Goal: Information Seeking & Learning: Check status

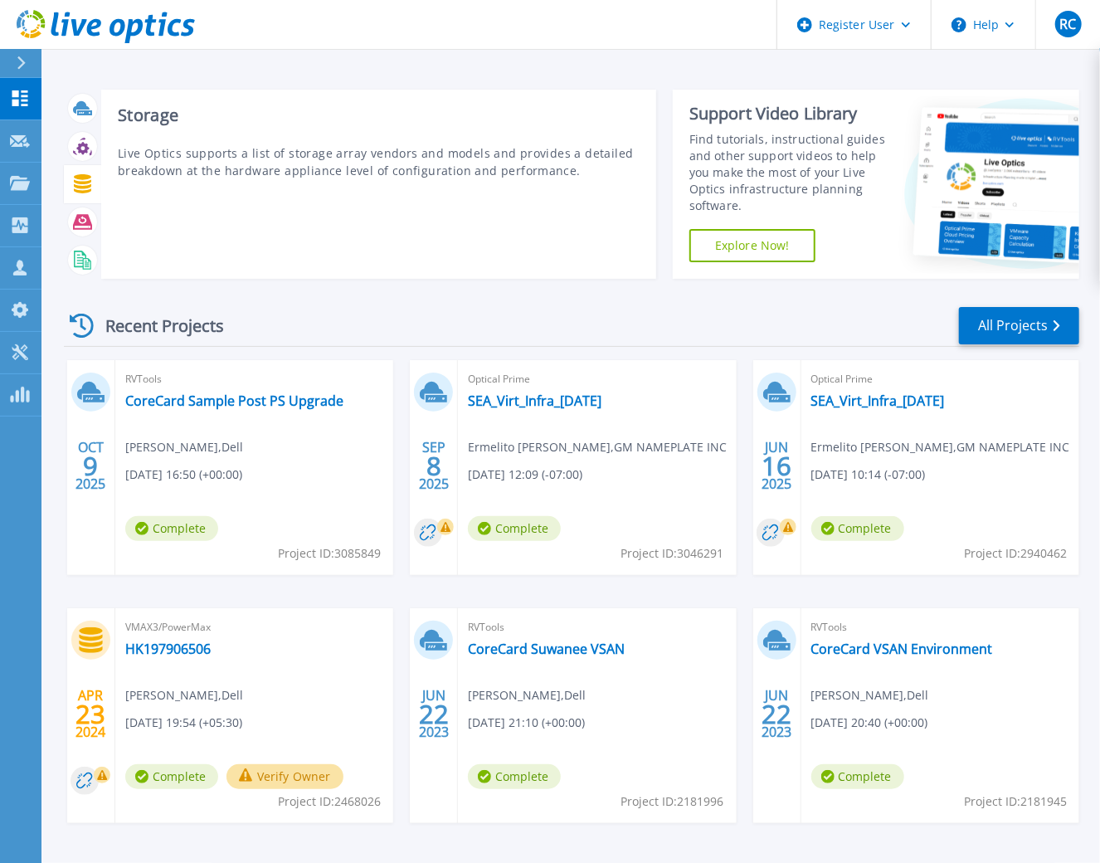
click at [80, 182] on icon at bounding box center [82, 183] width 17 height 19
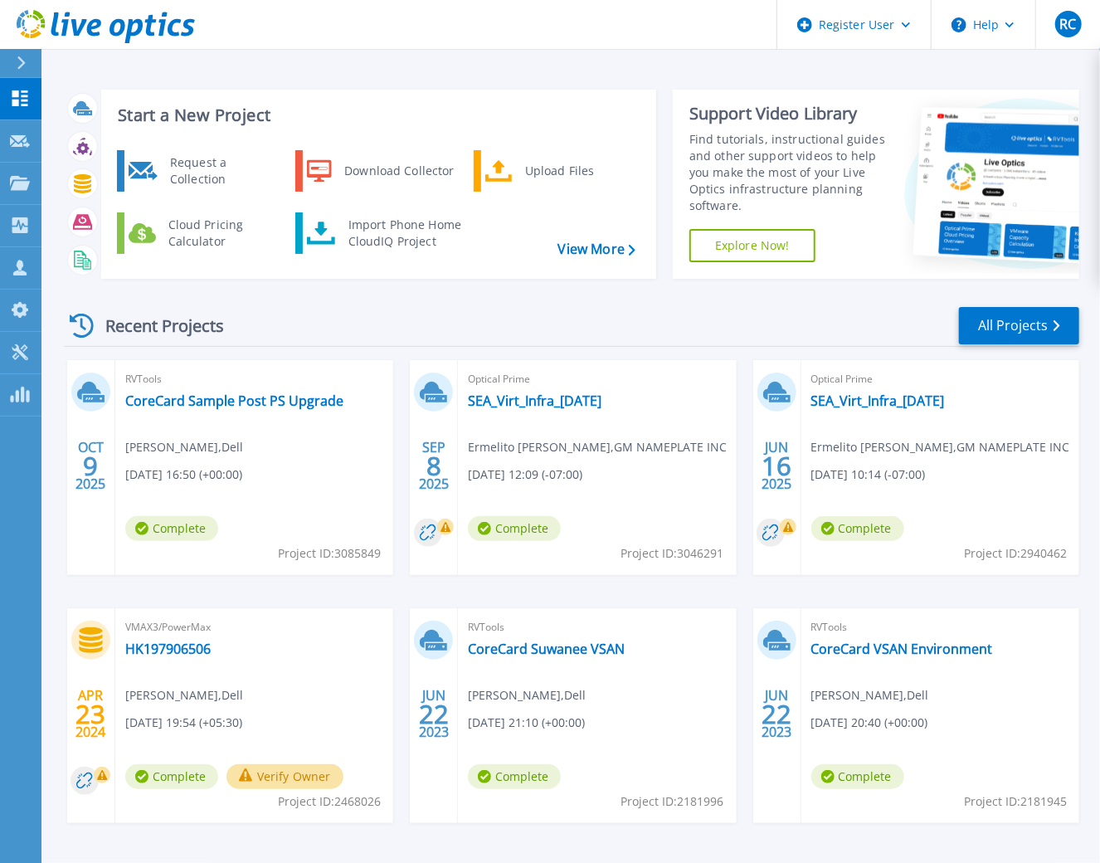
click at [318, 66] on div "Start a New Project Request a Collection Download Collector Upload Files Cloud …" at bounding box center [570, 434] width 1058 height 869
click at [62, 224] on p "Collectors" at bounding box center [70, 226] width 55 height 43
click at [245, 66] on div "Start a New Project Request a Collection Download Collector Upload Files Cloud …" at bounding box center [570, 434] width 1058 height 869
click at [24, 66] on icon at bounding box center [21, 62] width 9 height 13
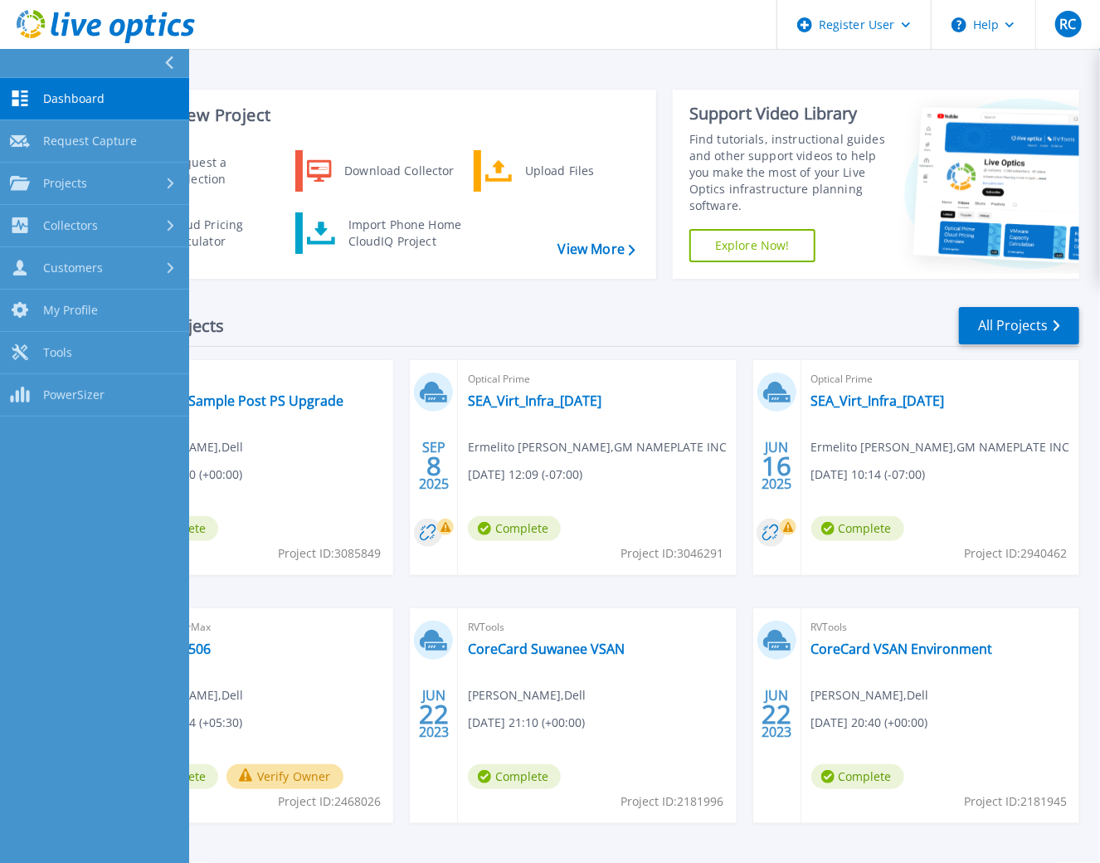
click at [337, 70] on div "Start a New Project Request a Collection Download Collector Upload Files Cloud …" at bounding box center [570, 434] width 1058 height 869
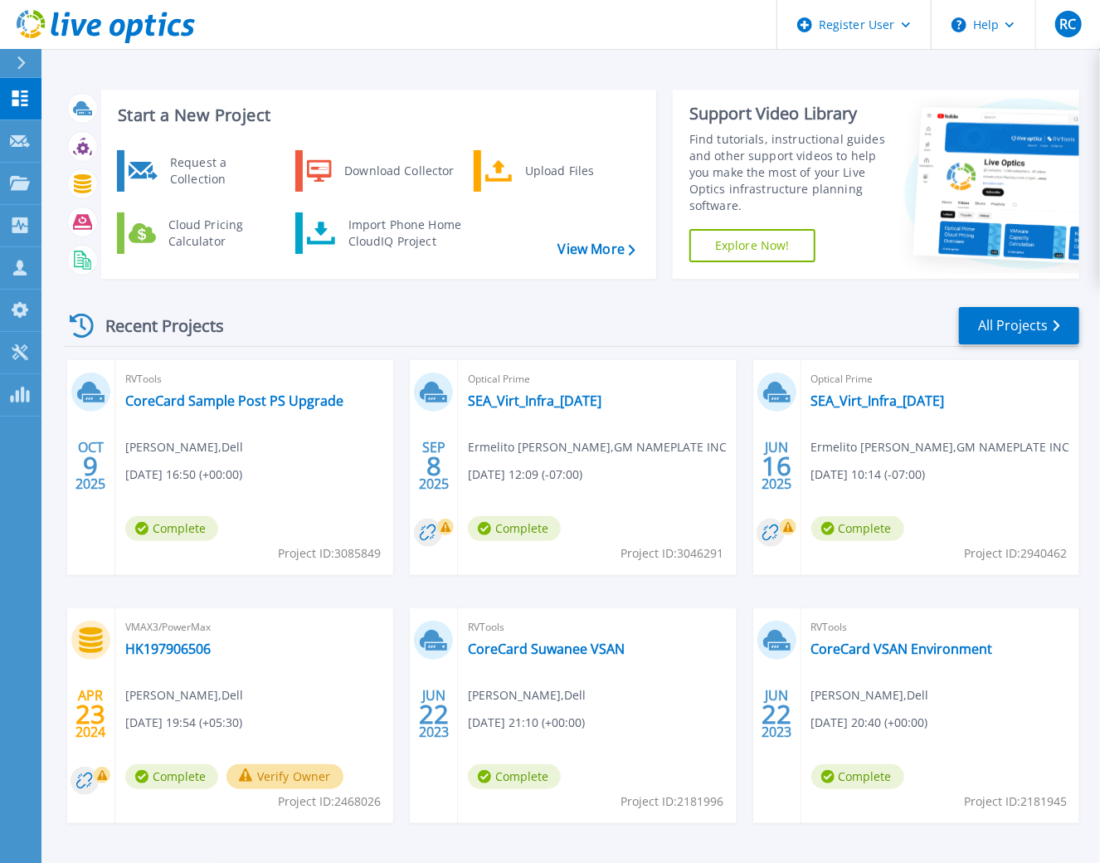
click at [21, 67] on icon at bounding box center [21, 62] width 9 height 13
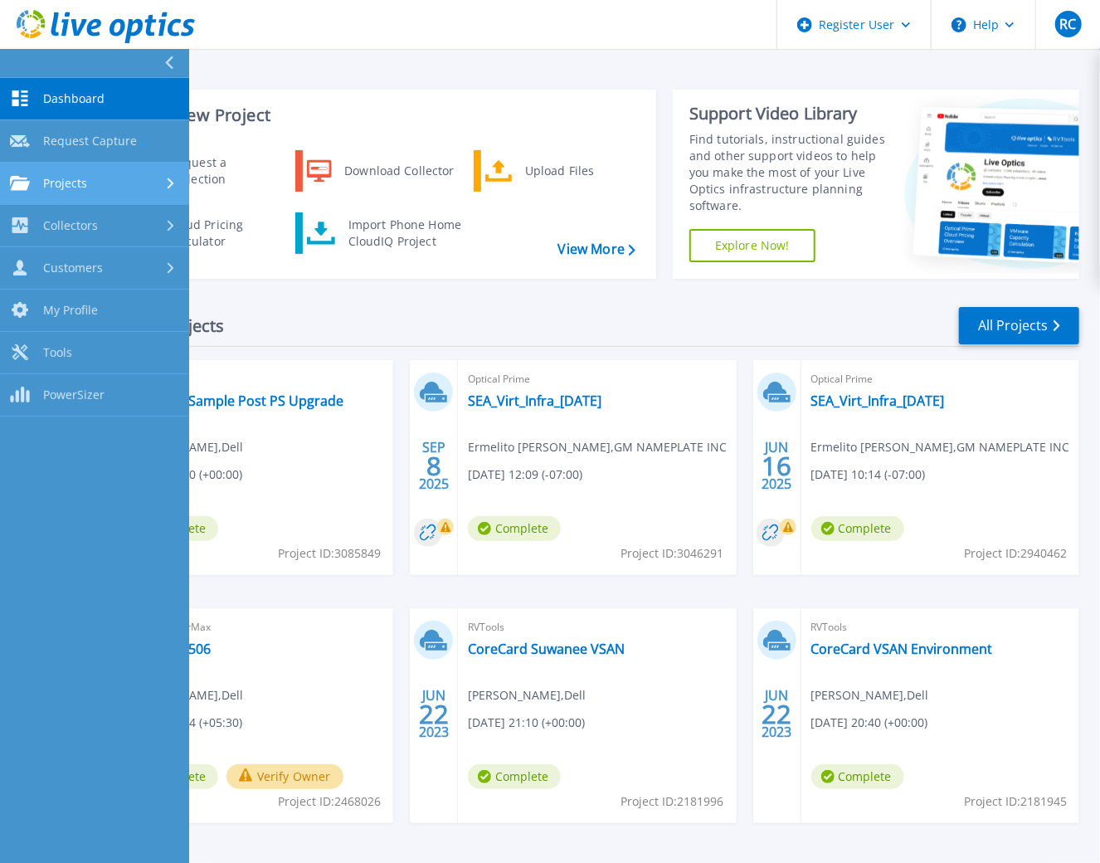
click at [82, 190] on link "Projects Projects" at bounding box center [94, 184] width 189 height 42
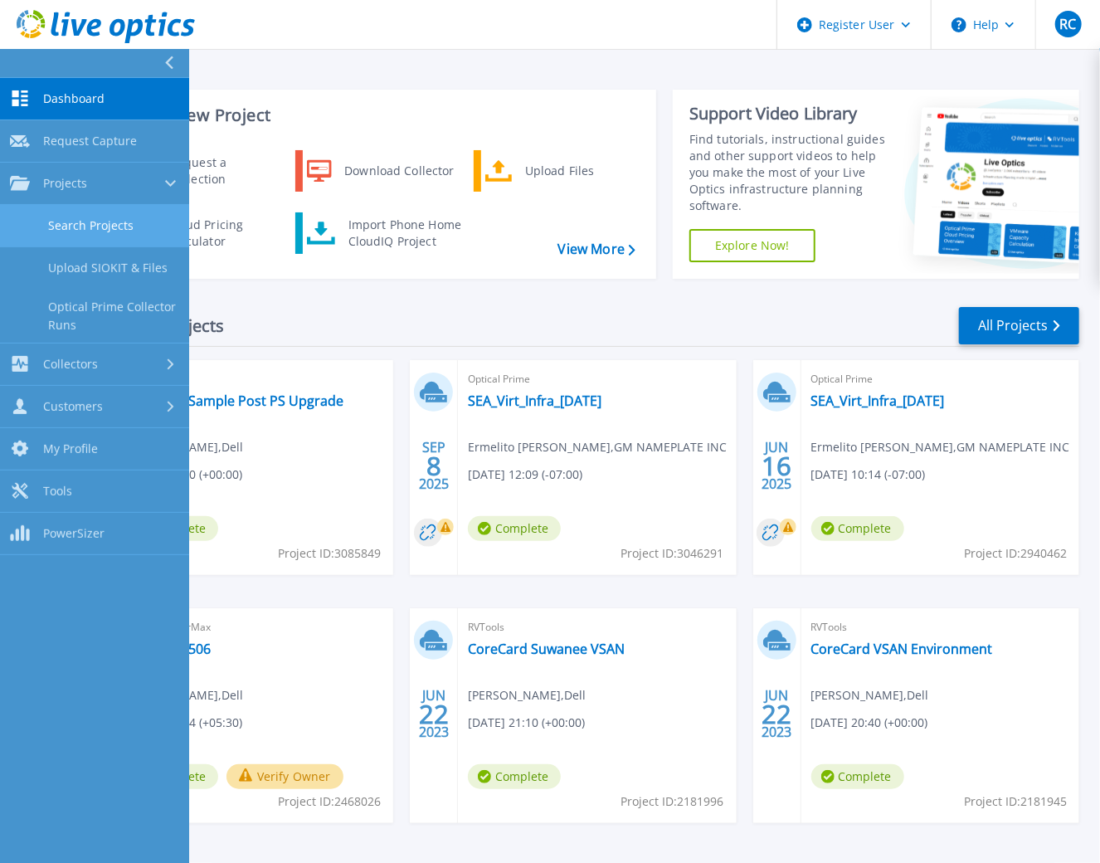
click at [75, 235] on link "Search Projects" at bounding box center [94, 226] width 189 height 42
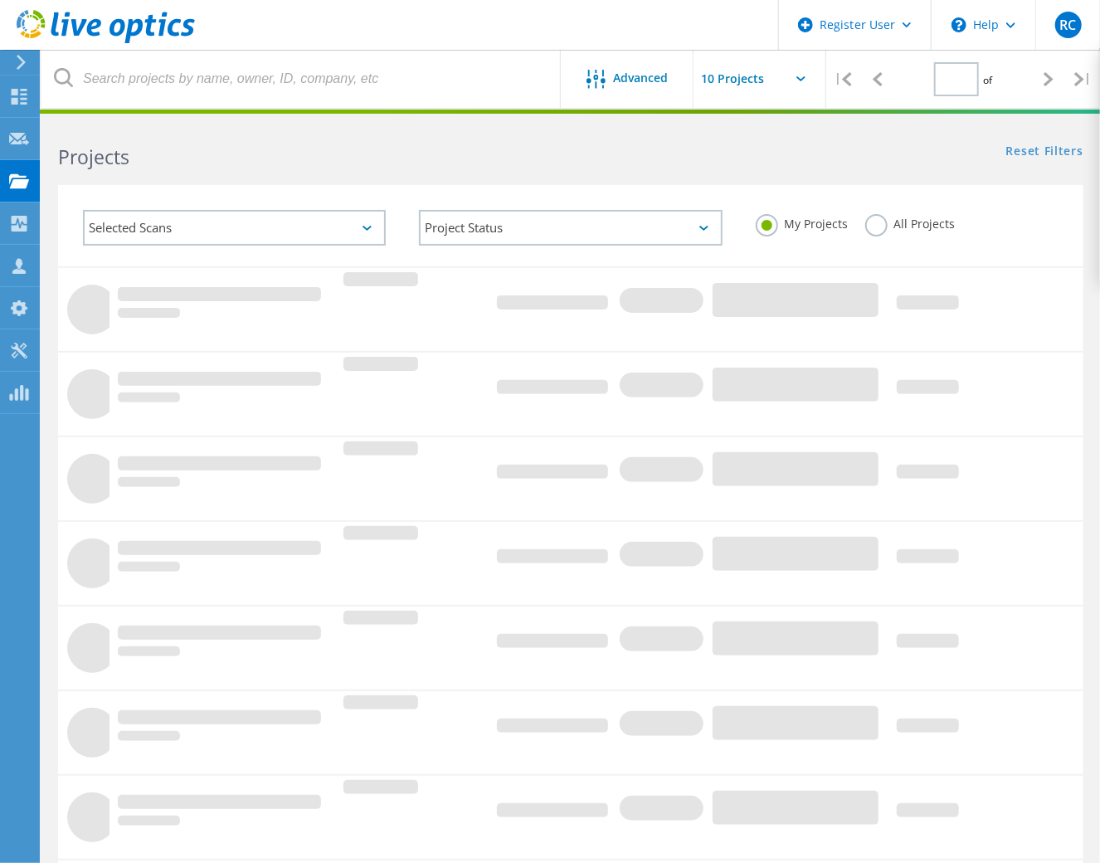
type input "1"
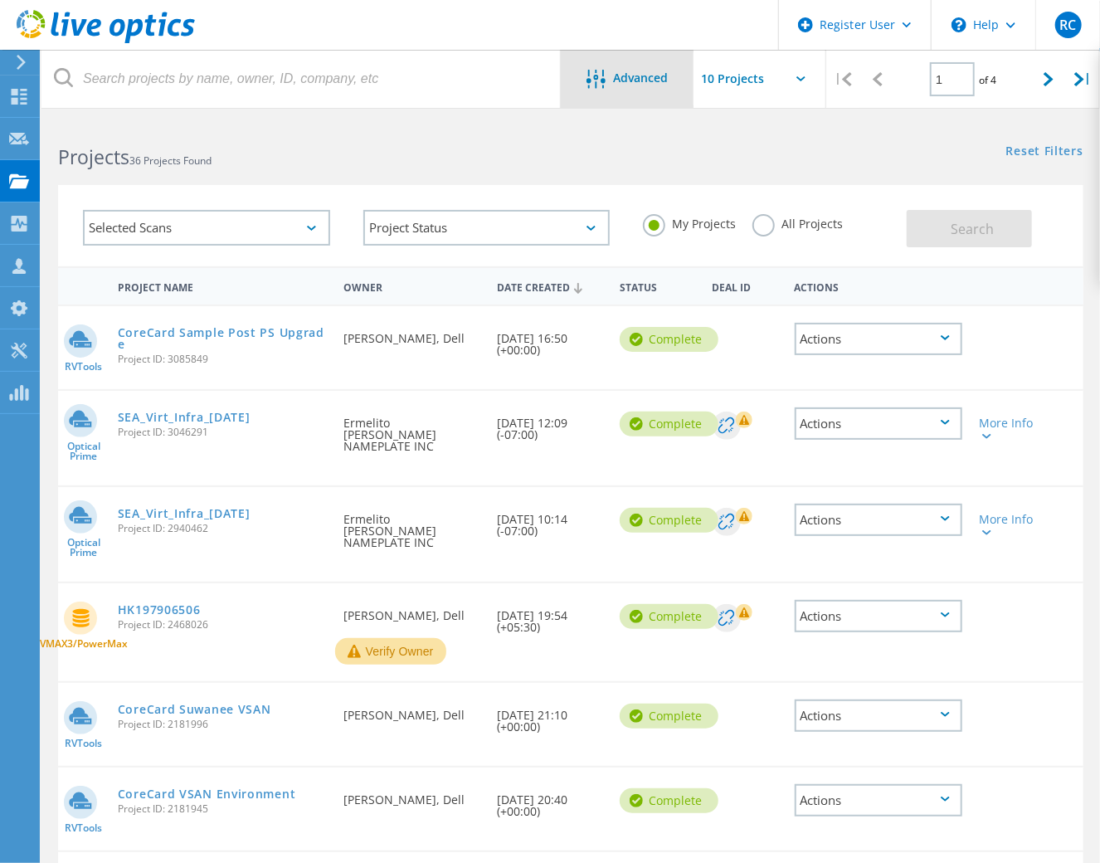
click at [643, 73] on span "Advanced" at bounding box center [641, 78] width 55 height 12
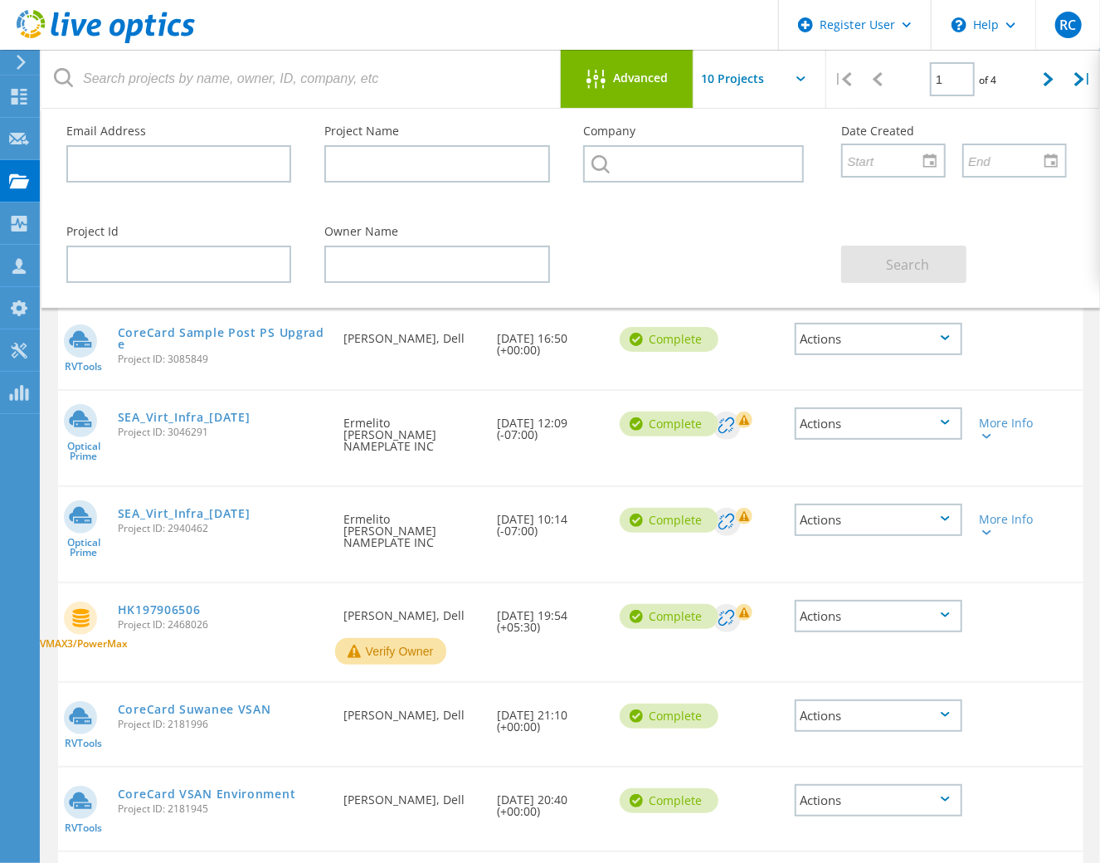
click at [780, 218] on div at bounding box center [695, 214] width 258 height 10
click at [636, 87] on div "Advanced" at bounding box center [627, 80] width 133 height 21
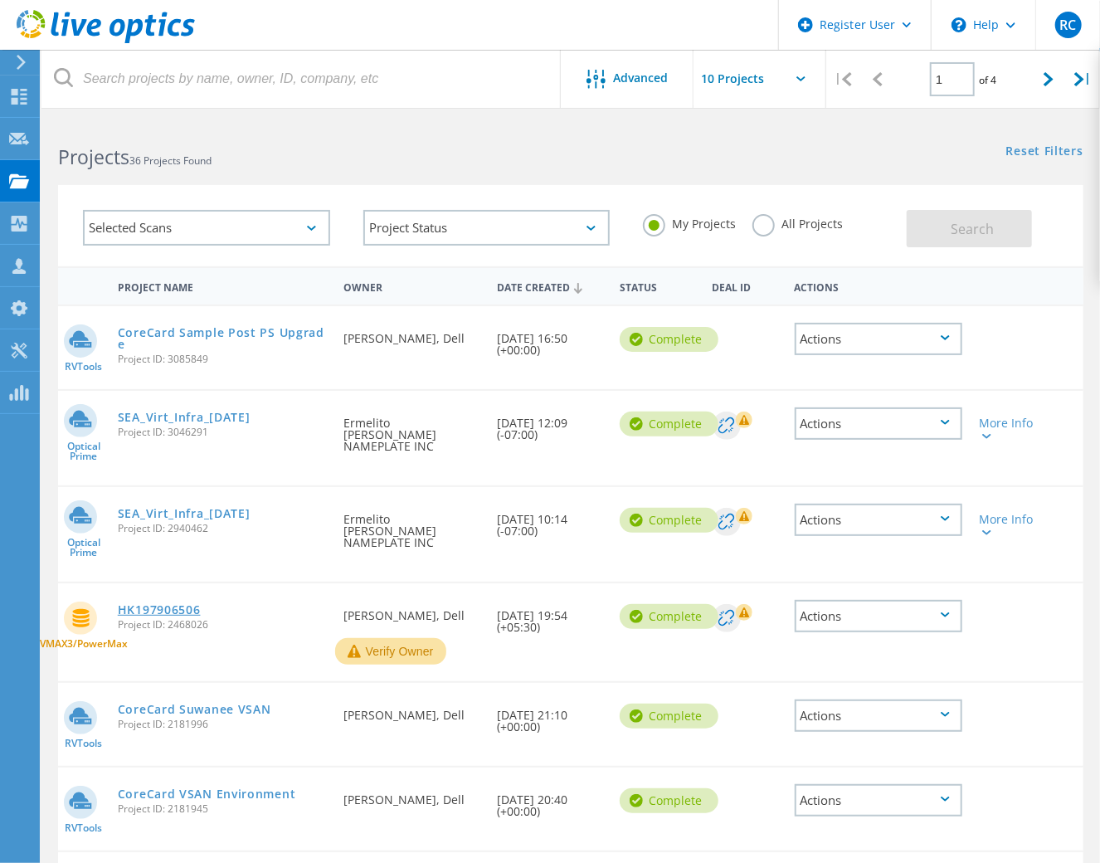
click at [135, 604] on link "HK197906506" at bounding box center [159, 610] width 83 height 12
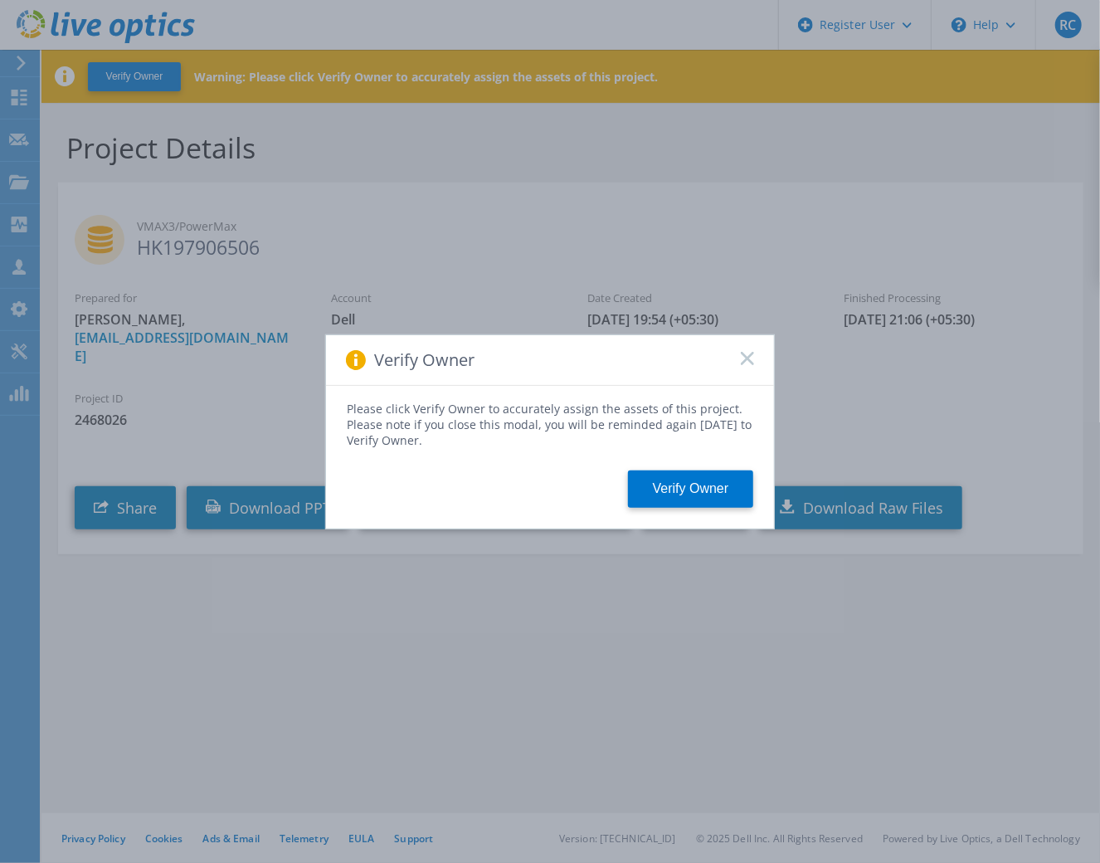
click at [746, 364] on span at bounding box center [747, 360] width 13 height 17
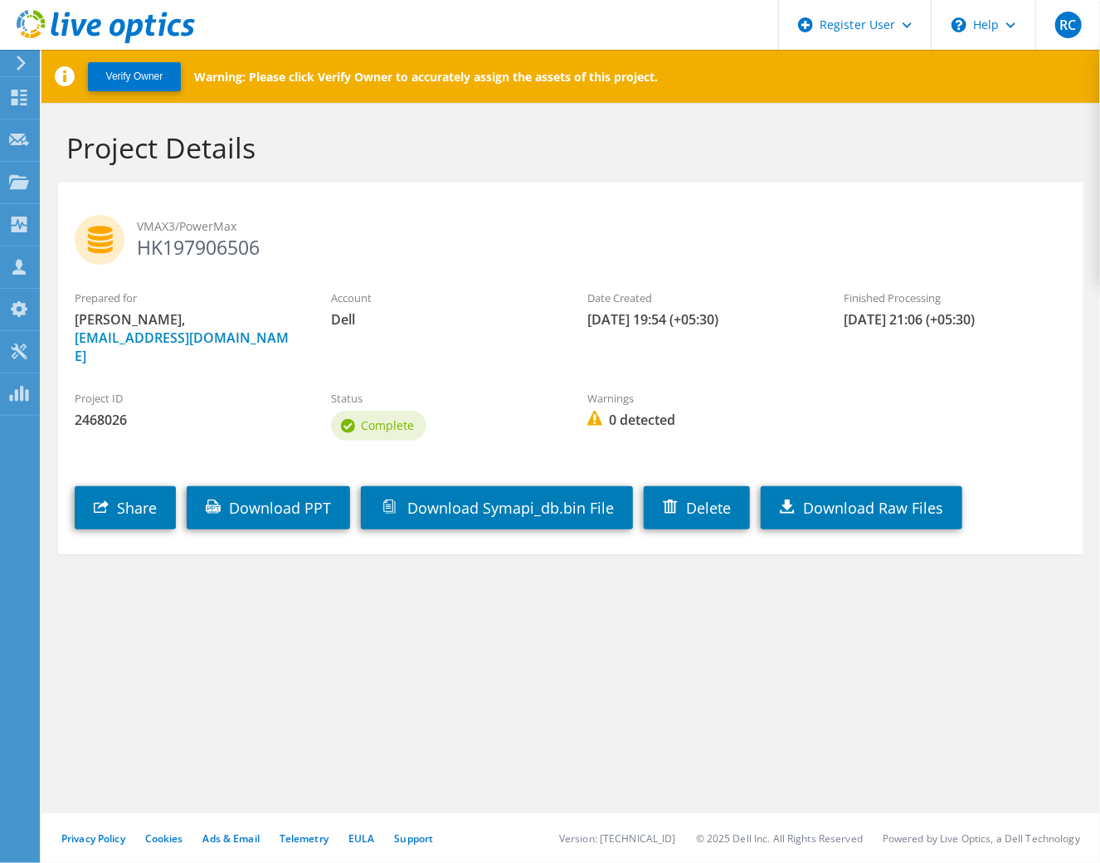
click at [113, 411] on span "2468026" at bounding box center [186, 420] width 223 height 18
copy span "2468026"
click at [206, 250] on h2 "VMAX3/PowerMax HK197906506" at bounding box center [571, 235] width 992 height 41
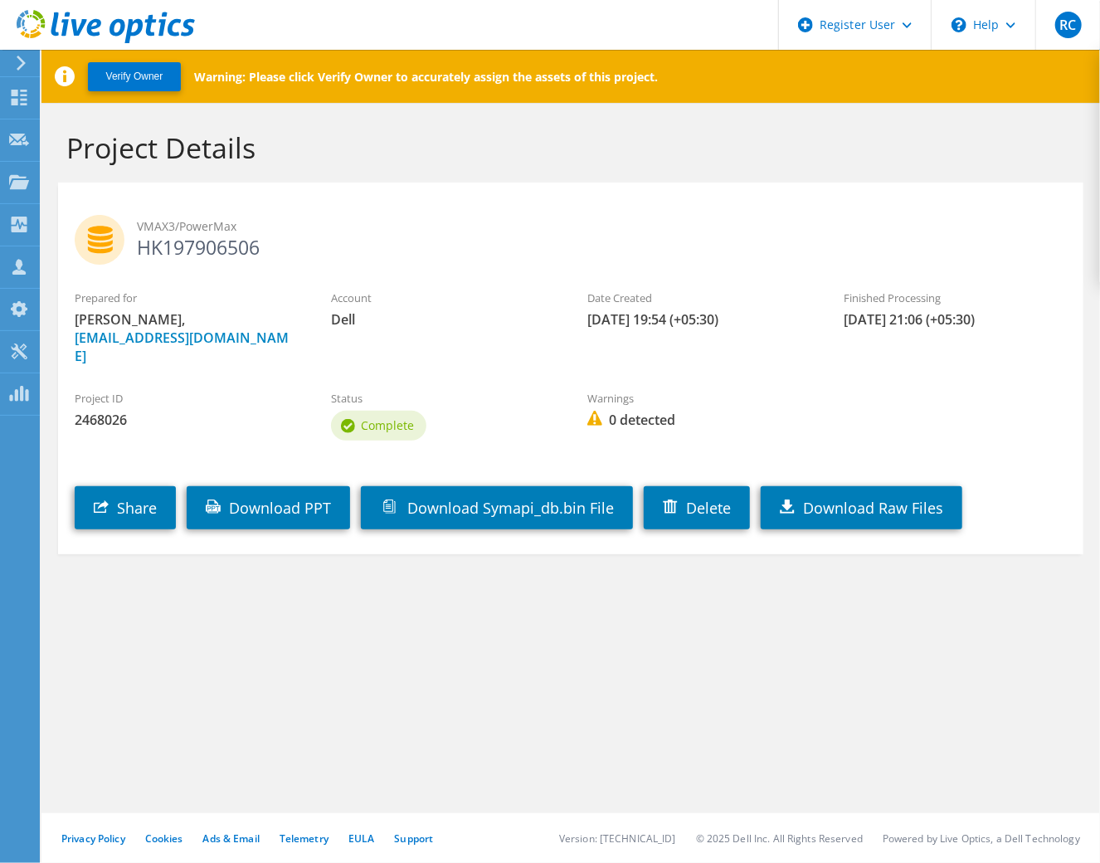
click at [206, 250] on h2 "VMAX3/PowerMax HK197906506" at bounding box center [571, 235] width 992 height 41
copy section "HK197906506"
click at [90, 411] on span "2468026" at bounding box center [186, 420] width 223 height 18
copy span "2468026"
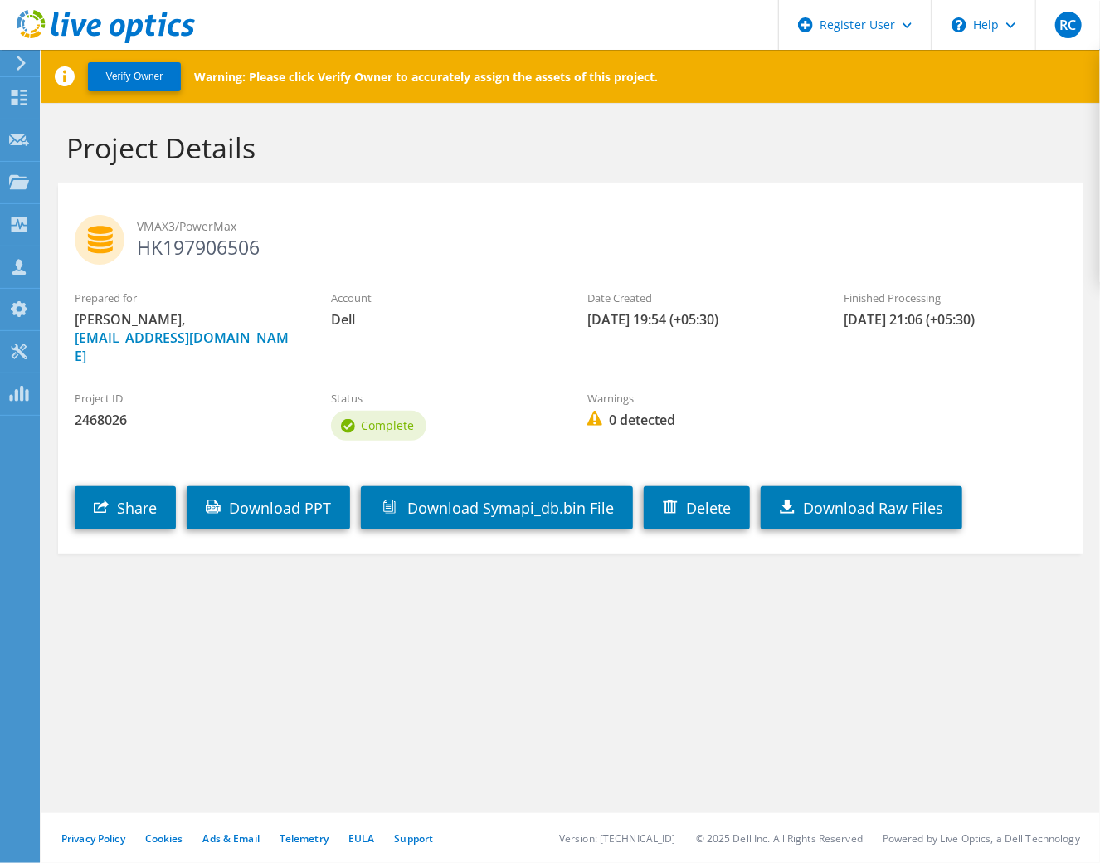
click at [200, 238] on h2 "VMAX3/PowerMax HK197906506" at bounding box center [571, 235] width 992 height 41
drag, startPoint x: 200, startPoint y: 238, endPoint x: 224, endPoint y: 289, distance: 56.8
click at [224, 289] on label "Prepared for" at bounding box center [186, 297] width 223 height 17
click at [199, 227] on span "VMAX3/PowerMax" at bounding box center [602, 226] width 930 height 18
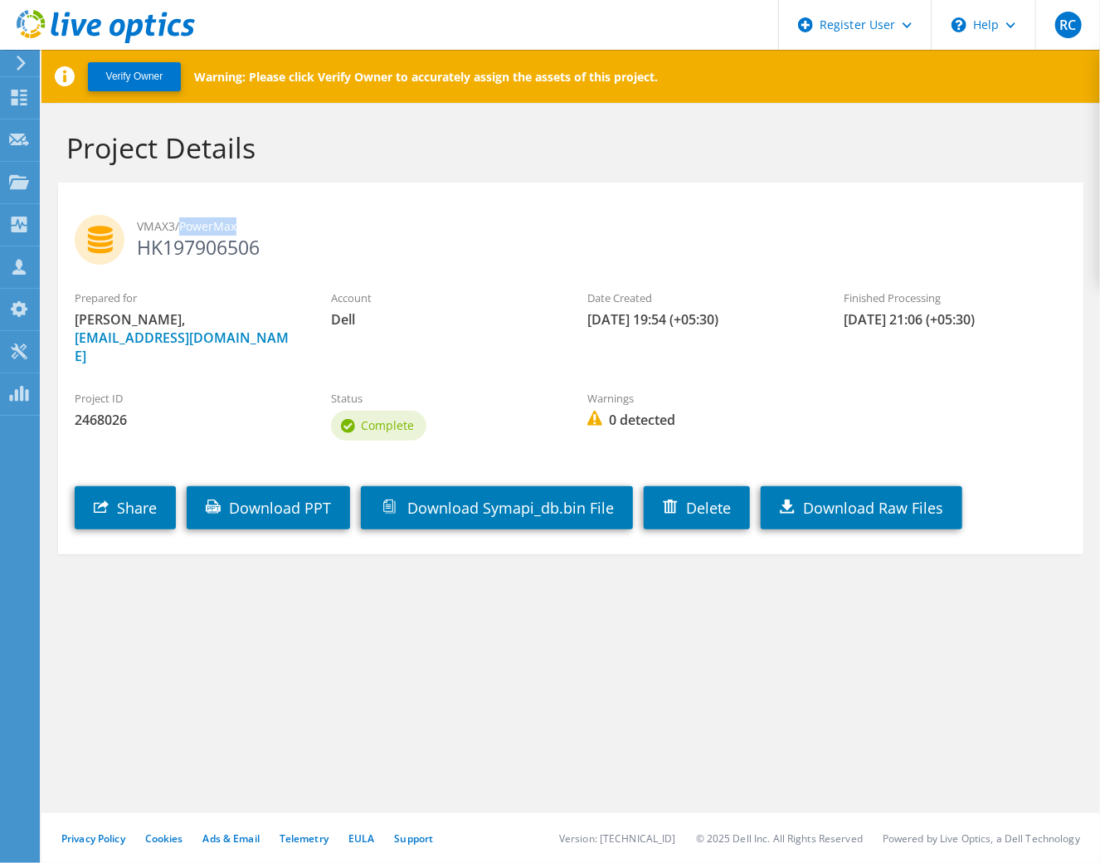
click at [199, 227] on span "VMAX3/PowerMax" at bounding box center [602, 226] width 930 height 18
copy span "VMAX3/PowerMax"
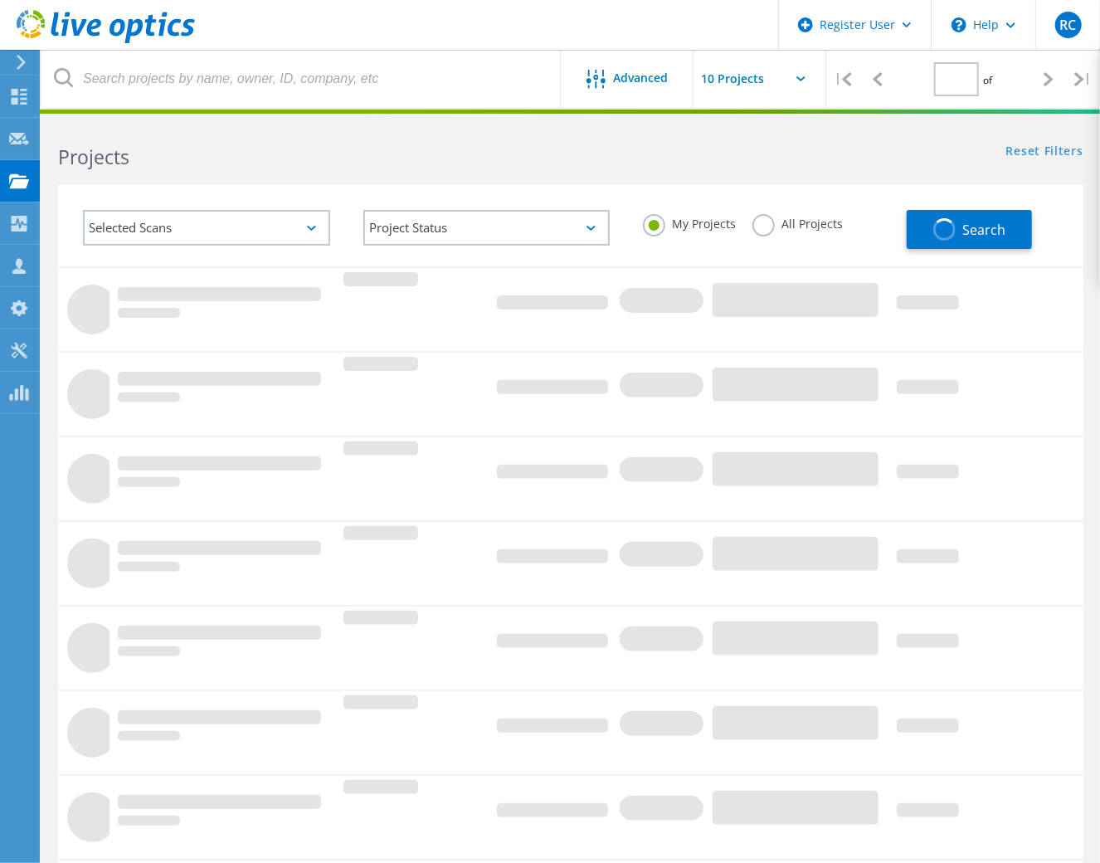
type input "1"
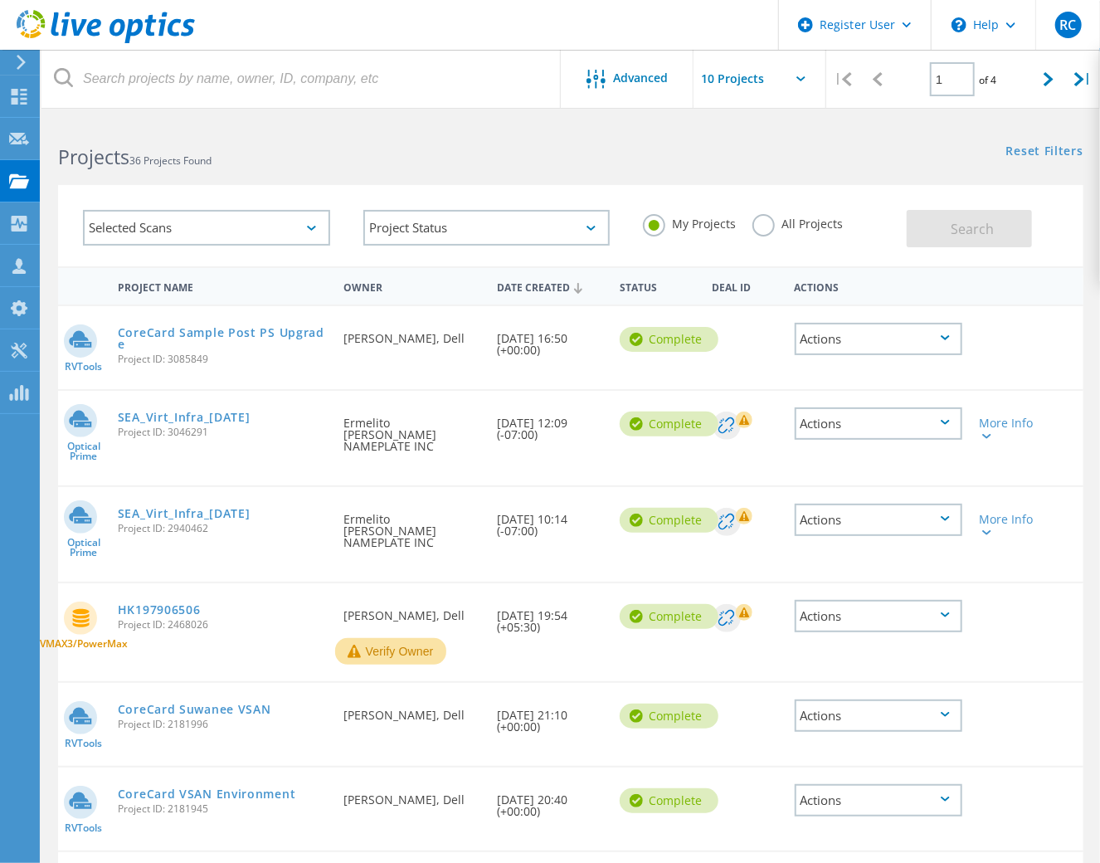
click at [288, 223] on div "Selected Scans" at bounding box center [206, 228] width 247 height 36
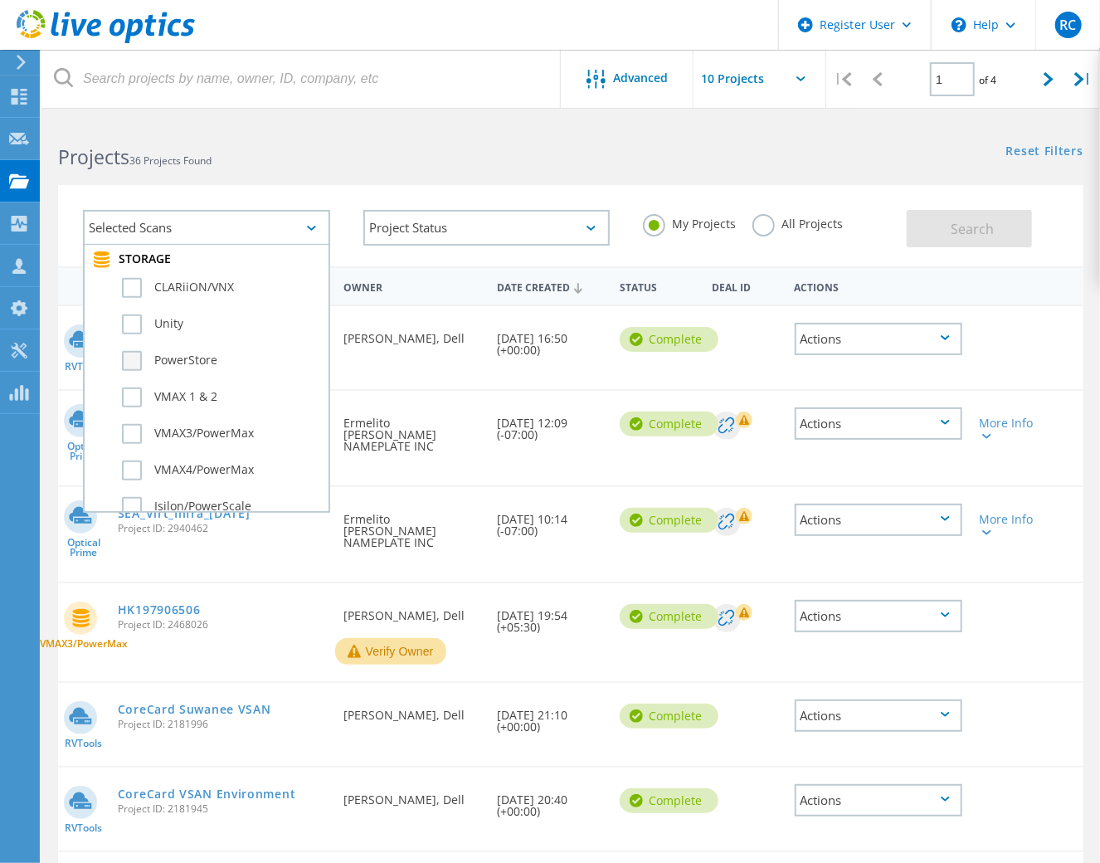
scroll to position [301, 0]
click at [135, 355] on label "CLARiiON/VNX" at bounding box center [221, 363] width 198 height 20
click at [0, 0] on input "CLARiiON/VNX" at bounding box center [0, 0] width 0 height 0
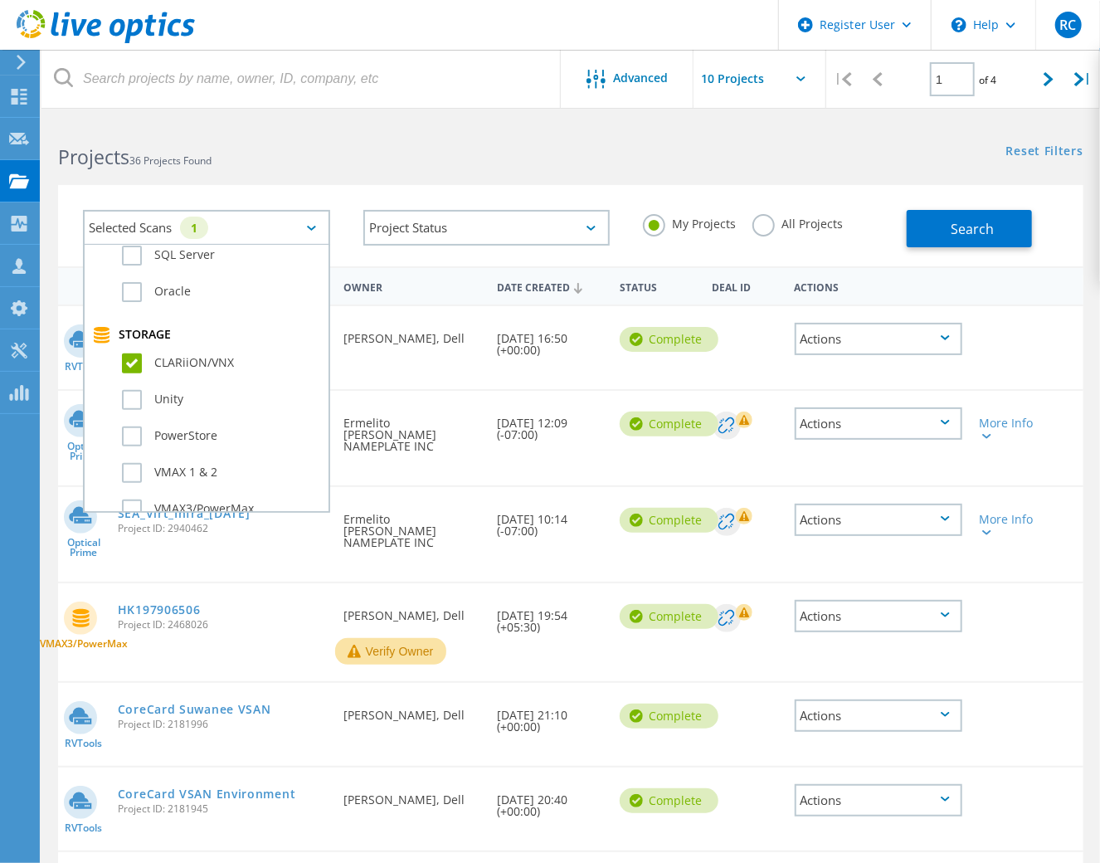
click at [132, 386] on div "Unity" at bounding box center [206, 404] width 227 height 36
click at [132, 392] on label "Unity" at bounding box center [221, 400] width 198 height 20
click at [0, 0] on input "Unity" at bounding box center [0, 0] width 0 height 0
click at [127, 437] on label "PowerStore" at bounding box center [221, 436] width 198 height 20
click at [0, 0] on input "PowerStore" at bounding box center [0, 0] width 0 height 0
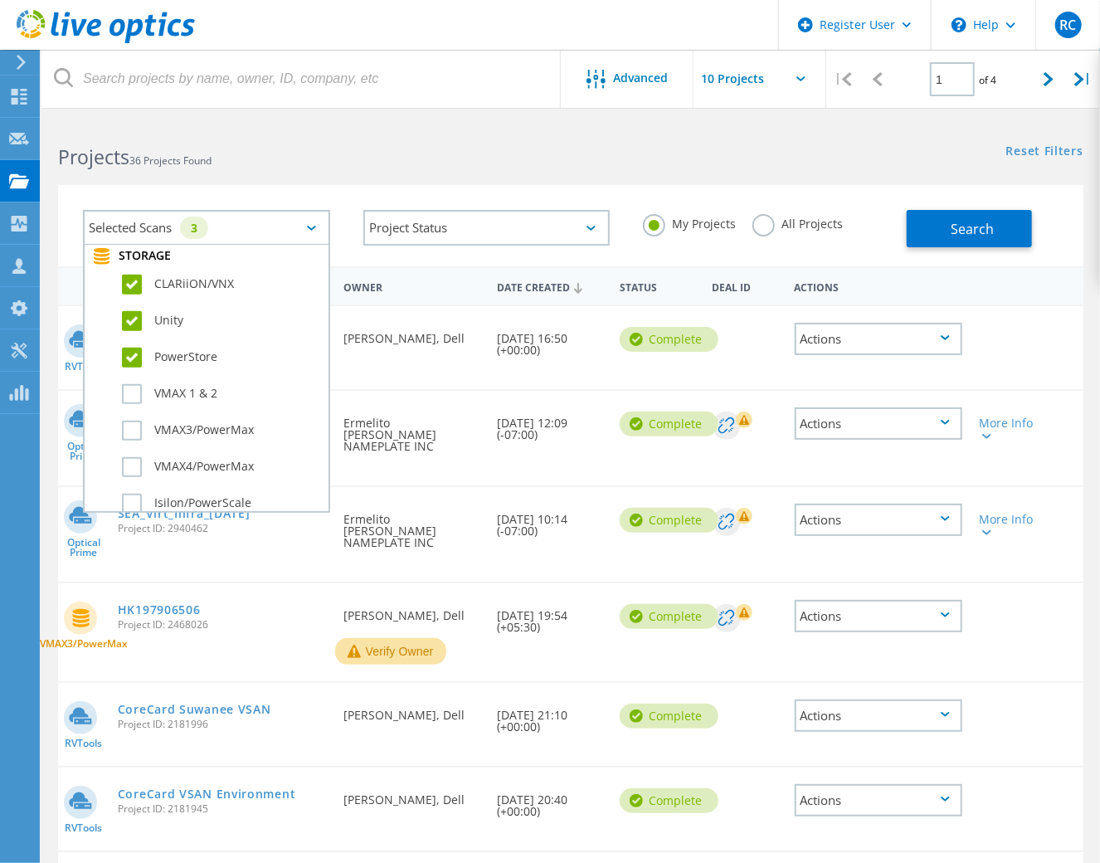
scroll to position [452, 0]
click at [131, 323] on label "VMAX 1 & 2" at bounding box center [221, 322] width 198 height 20
click at [0, 0] on input "VMAX 1 & 2" at bounding box center [0, 0] width 0 height 0
click at [124, 366] on div "VMAX3/PowerMax" at bounding box center [206, 362] width 227 height 36
click at [132, 357] on label "VMAX3/PowerMax" at bounding box center [221, 358] width 198 height 20
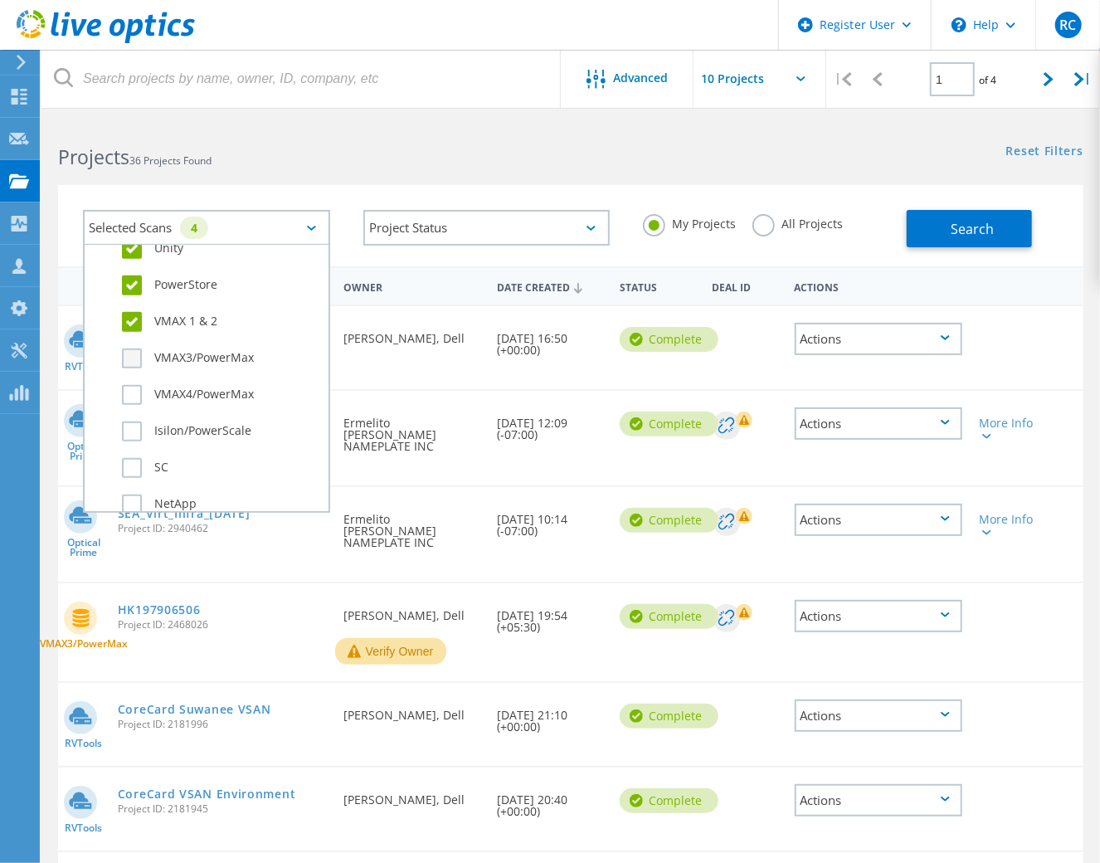
click at [0, 0] on input "VMAX3/PowerMax" at bounding box center [0, 0] width 0 height 0
drag, startPoint x: 129, startPoint y: 392, endPoint x: 127, endPoint y: 408, distance: 15.8
click at [129, 394] on label "VMAX4/PowerMax" at bounding box center [221, 395] width 198 height 20
click at [0, 0] on input "VMAX4/PowerMax" at bounding box center [0, 0] width 0 height 0
drag, startPoint x: 124, startPoint y: 425, endPoint x: 127, endPoint y: 457, distance: 31.6
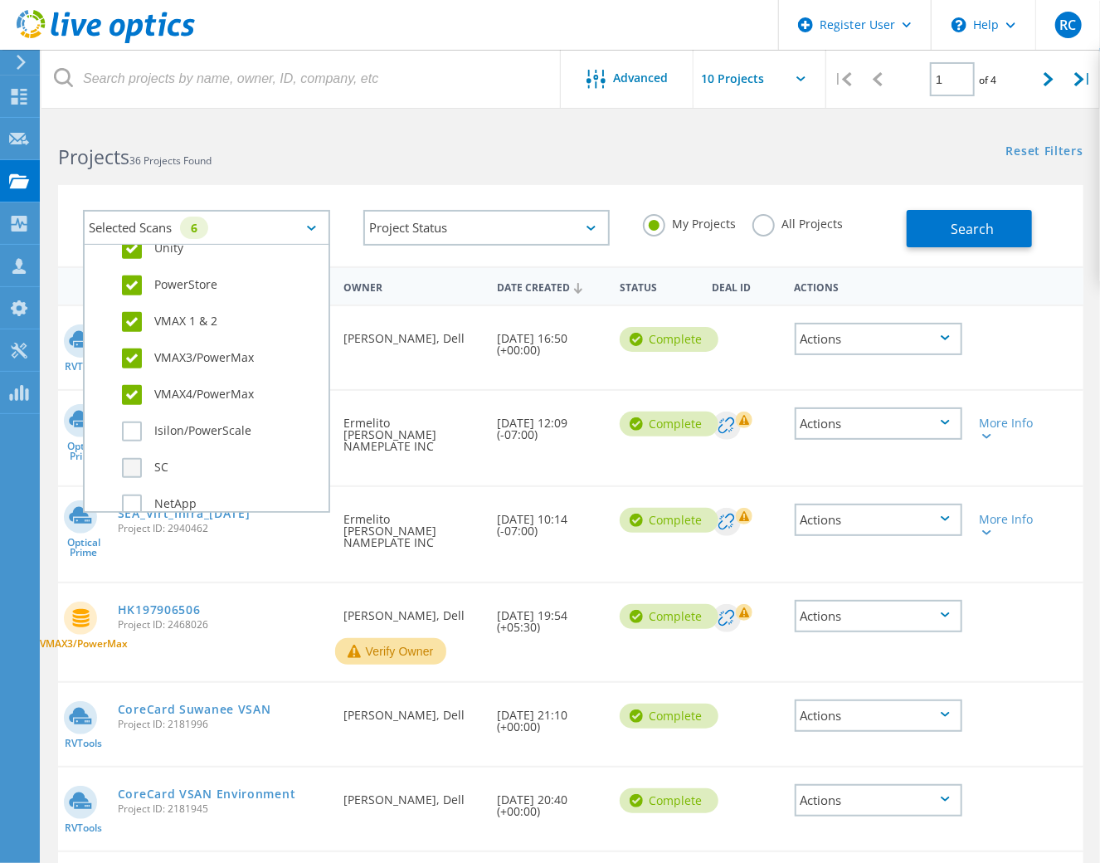
click at [124, 428] on label "Isilon/PowerScale" at bounding box center [221, 431] width 198 height 20
click at [0, 0] on input "Isilon/PowerScale" at bounding box center [0, 0] width 0 height 0
click at [129, 465] on label "SC" at bounding box center [221, 468] width 198 height 20
click at [0, 0] on input "SC" at bounding box center [0, 0] width 0 height 0
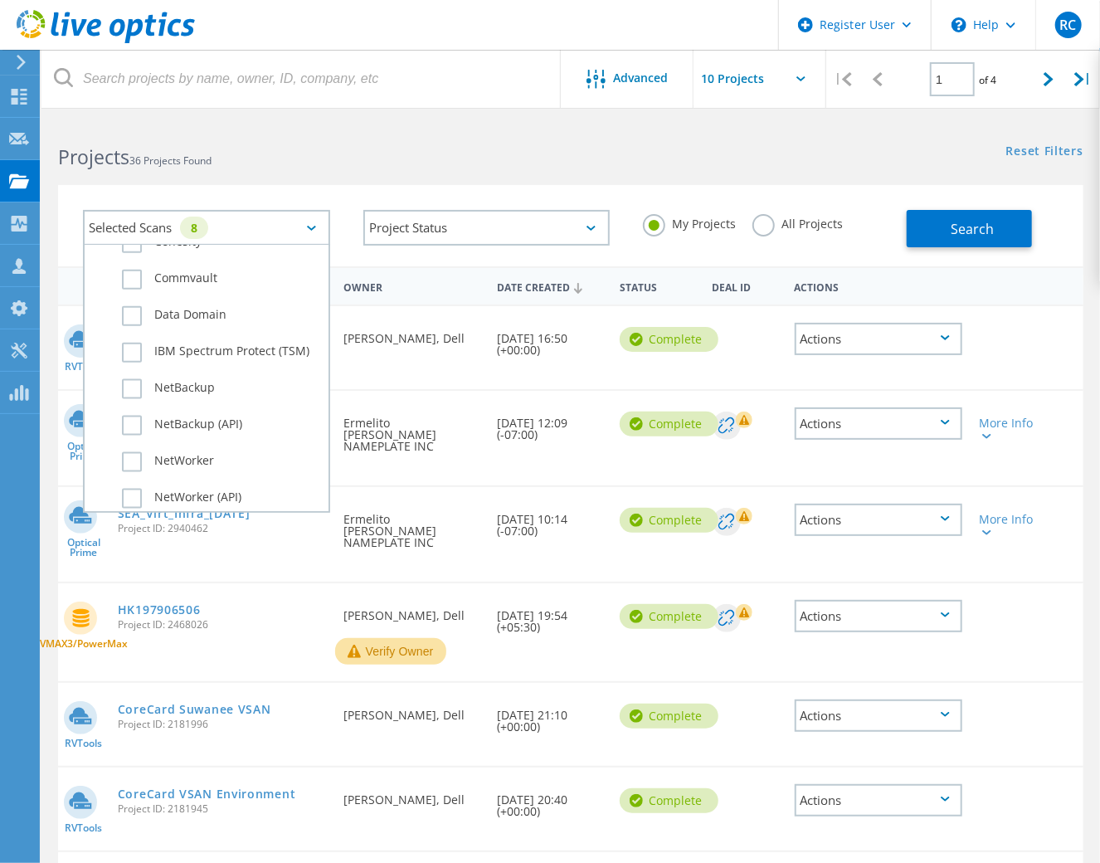
scroll to position [904, 0]
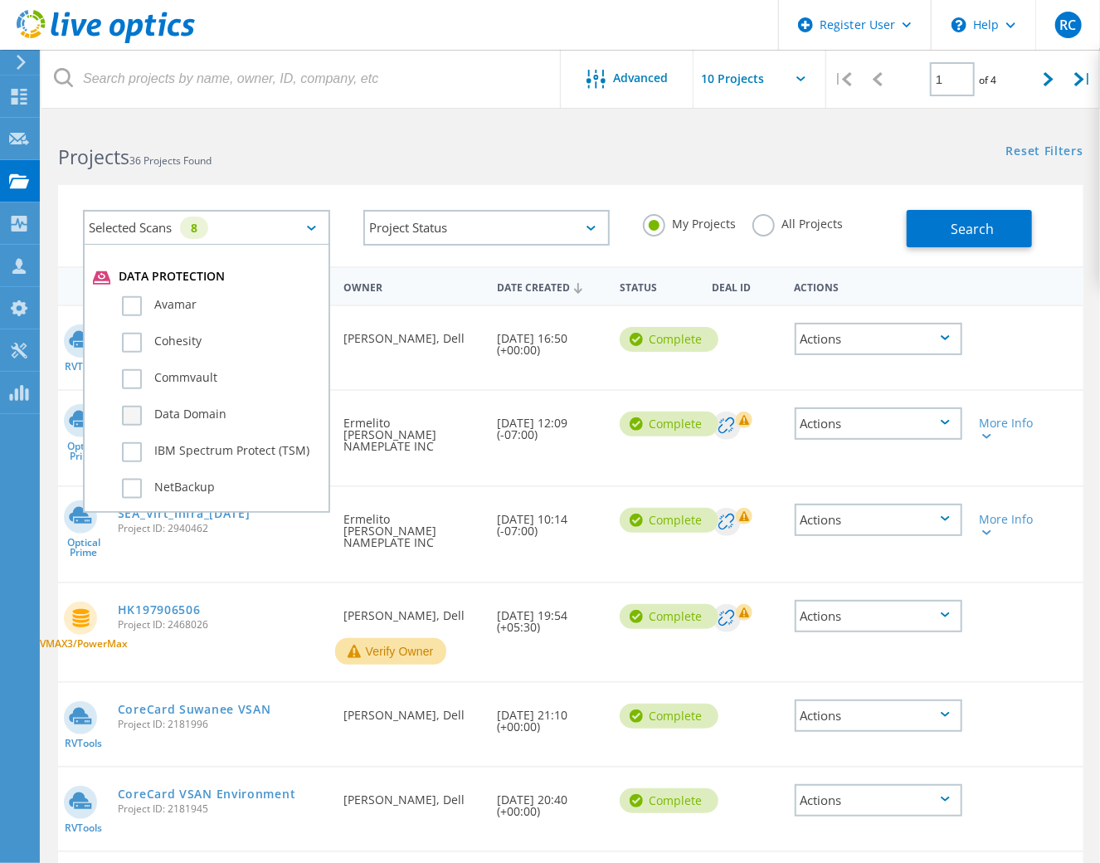
click at [124, 409] on label "Data Domain" at bounding box center [221, 416] width 198 height 20
click at [0, 0] on input "Data Domain" at bounding box center [0, 0] width 0 height 0
click at [966, 224] on span "Search" at bounding box center [972, 229] width 43 height 18
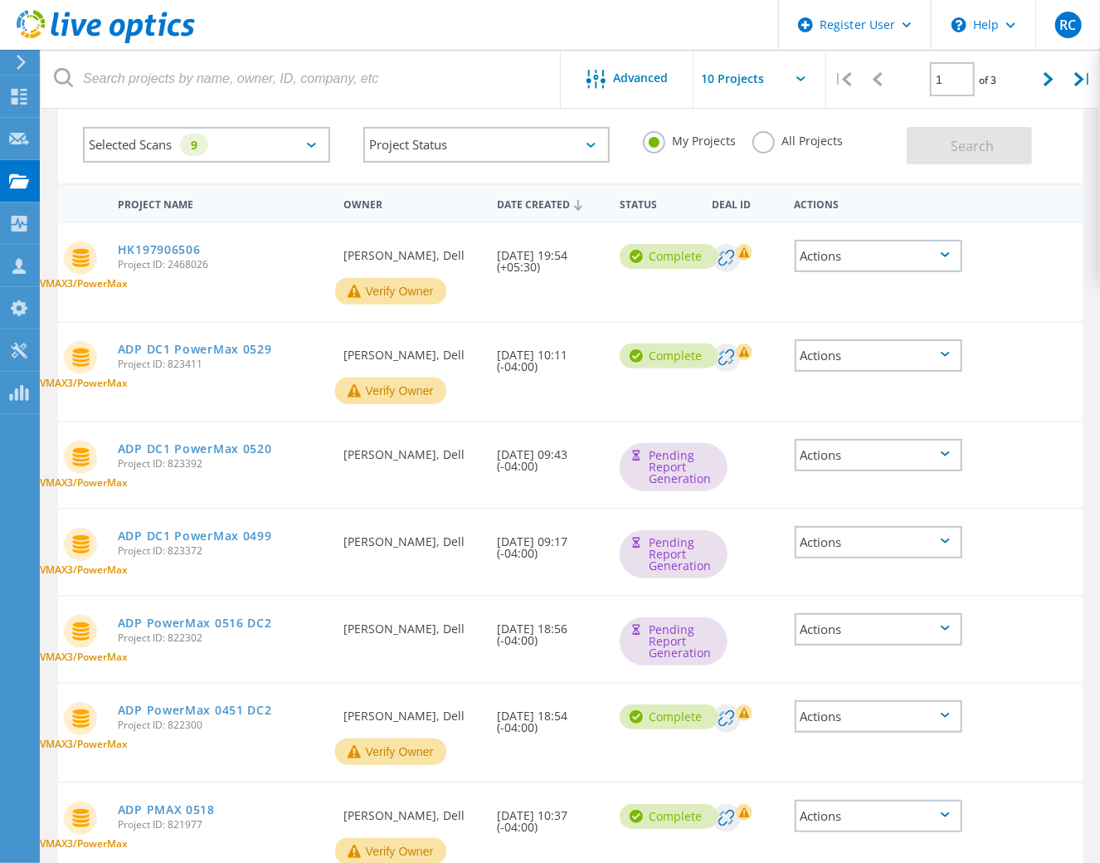
scroll to position [0, 0]
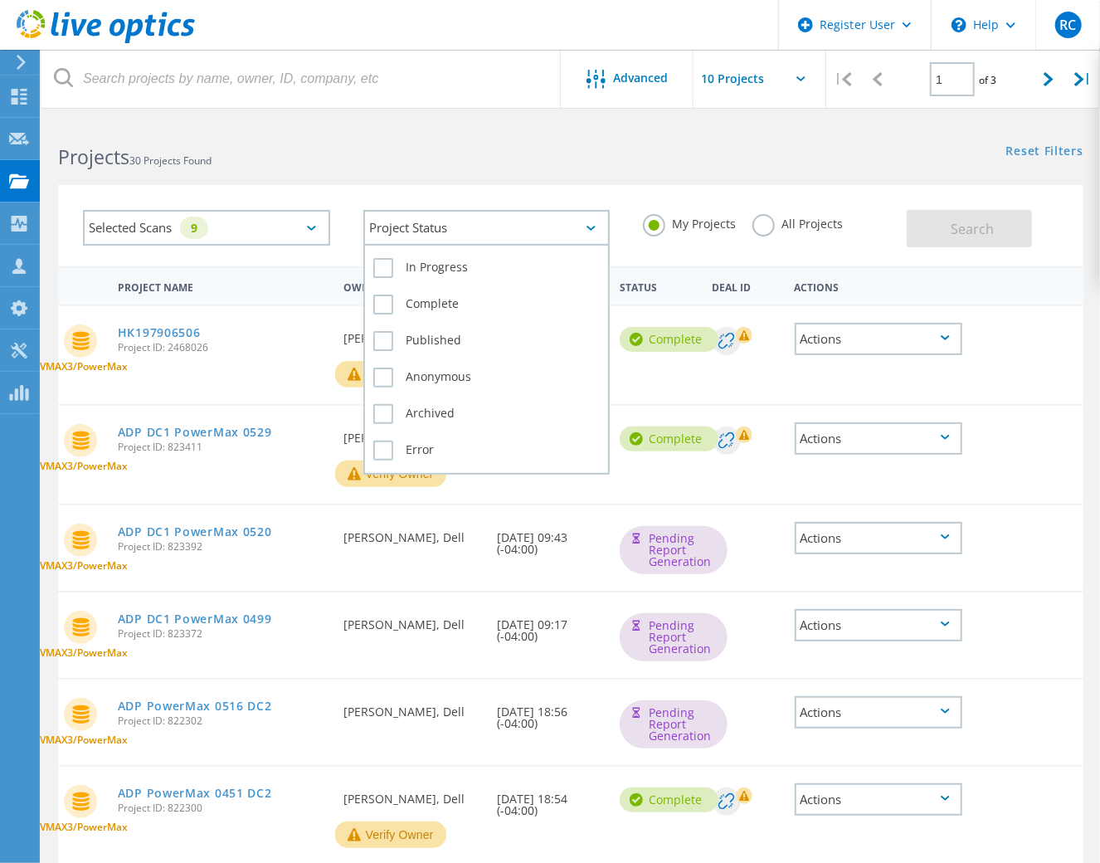
click at [493, 231] on div "Project Status" at bounding box center [486, 228] width 247 height 36
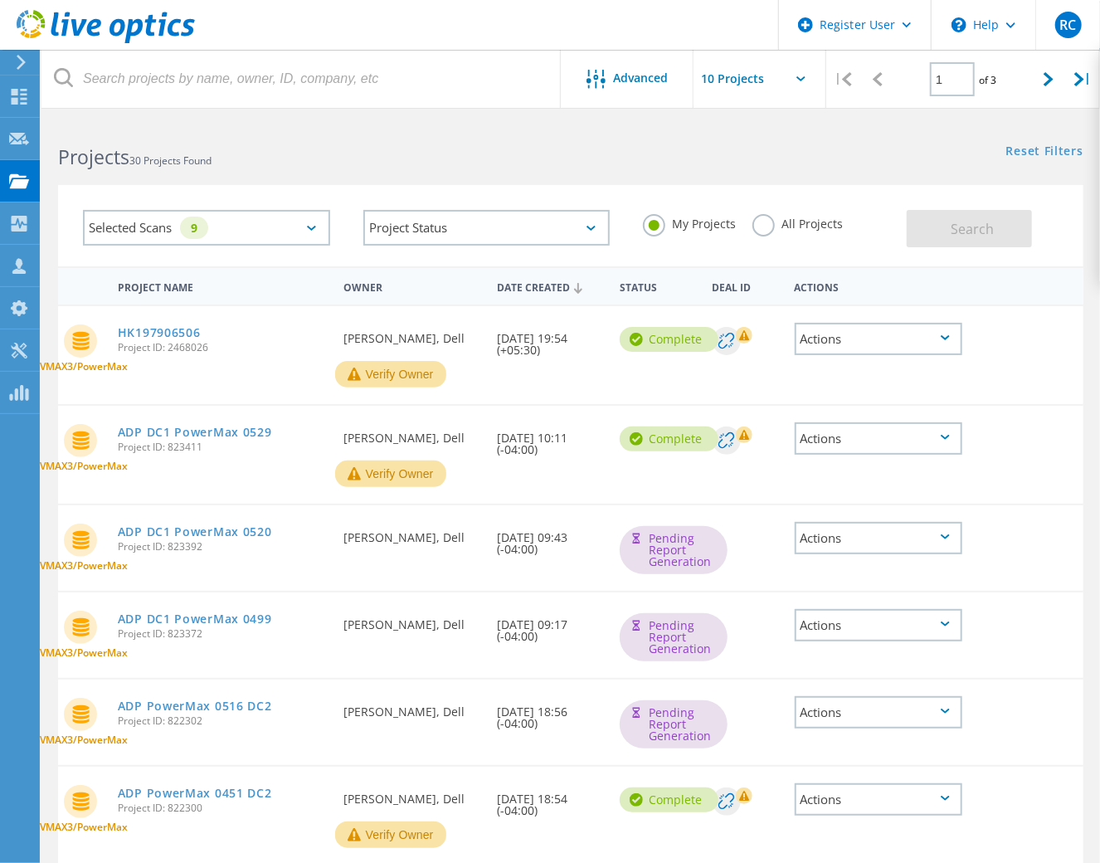
click at [500, 206] on div "Project Status In Progress Complete Published Anonymous Archived Error" at bounding box center [487, 227] width 280 height 69
click at [767, 224] on label "All Projects" at bounding box center [797, 222] width 90 height 16
click at [0, 0] on input "All Projects" at bounding box center [0, 0] width 0 height 0
click at [951, 236] on span "Search" at bounding box center [972, 229] width 43 height 18
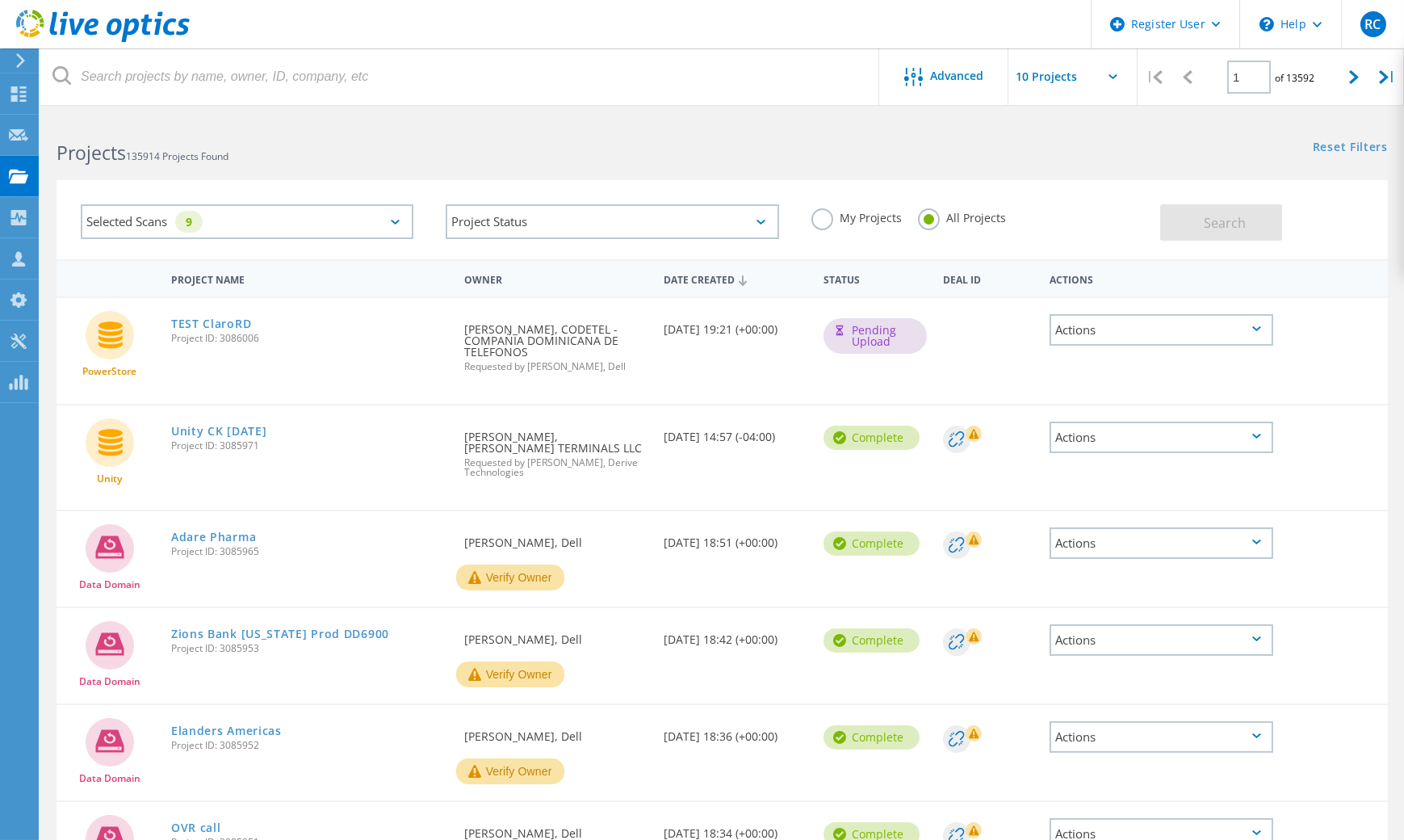
click at [1082, 83] on input "text" at bounding box center [1090, 77] width 162 height 56
click at [1082, 189] on div "Show 40 Projects" at bounding box center [1090, 199] width 160 height 26
type input "Show 40 Projects"
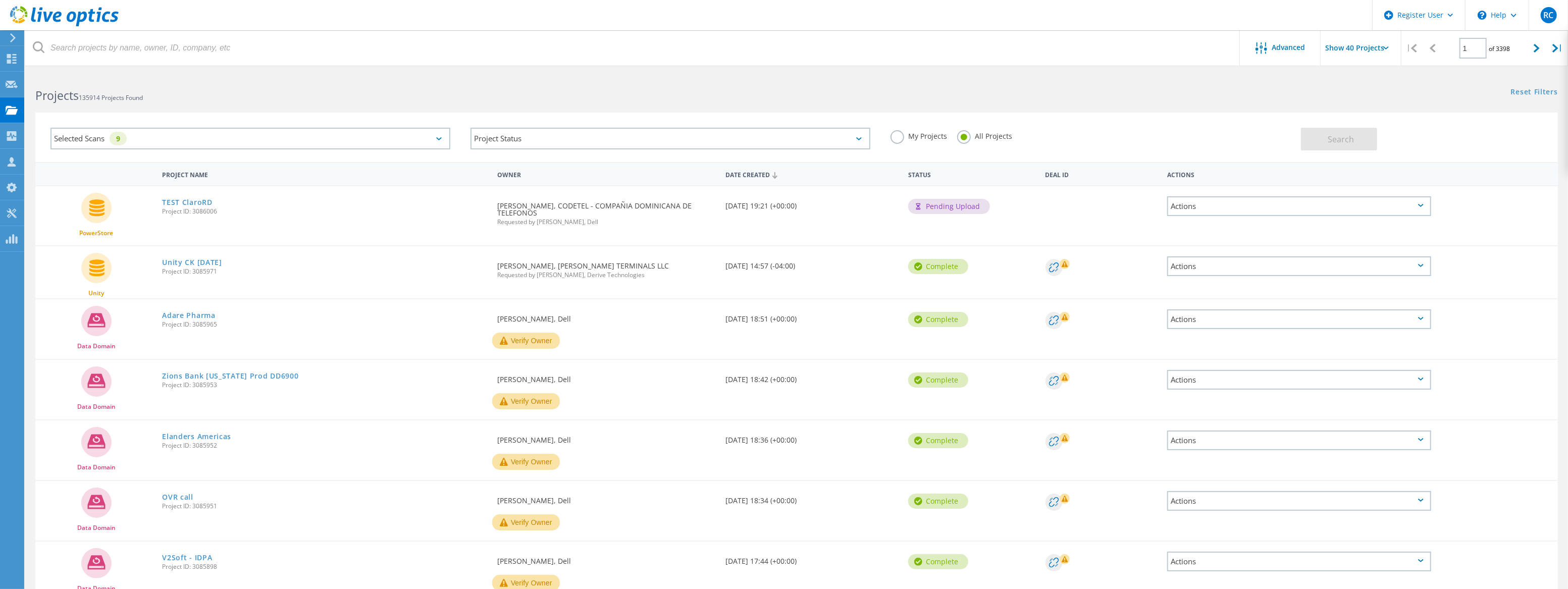
click at [441, 138] on icon at bounding box center [439, 139] width 5 height 3
click at [81, 284] on label "SC" at bounding box center [259, 285] width 370 height 12
click at [0, 0] on input "SC" at bounding box center [0, 0] width 0 height 0
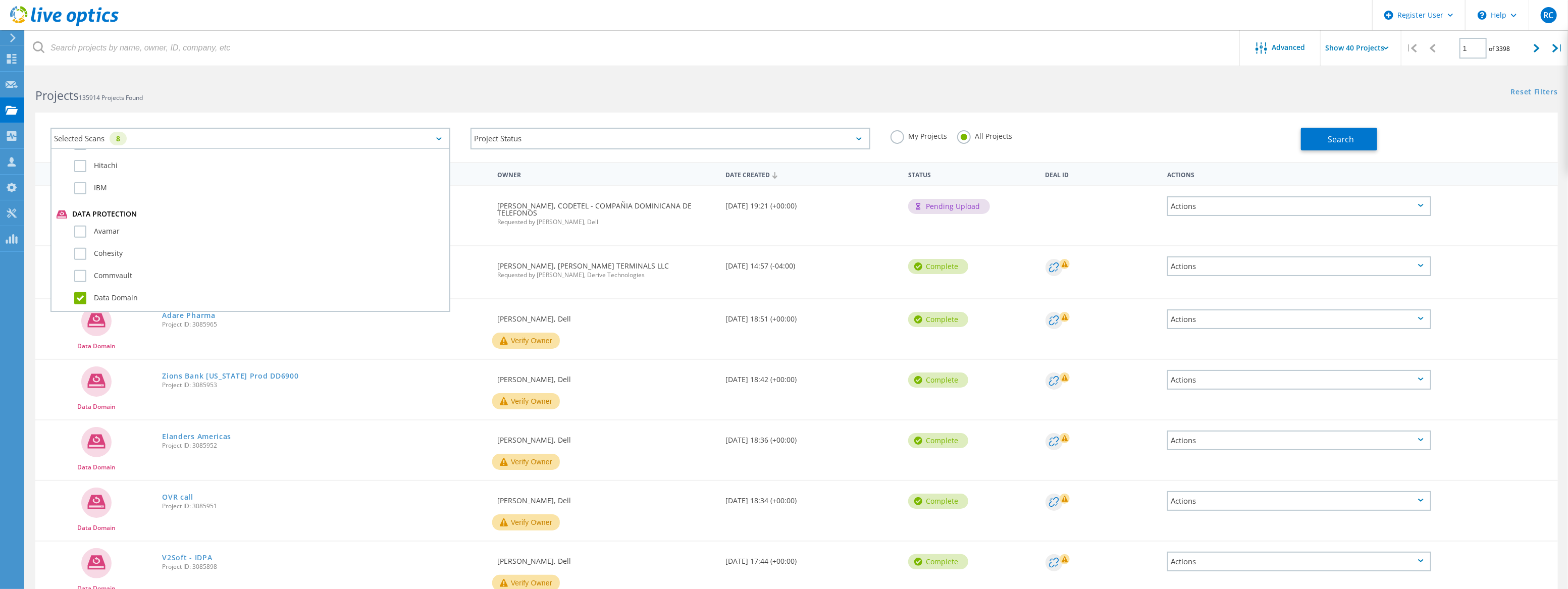
click at [79, 292] on label "Data Domain" at bounding box center [259, 298] width 370 height 12
click at [0, 0] on input "Data Domain" at bounding box center [0, 0] width 0 height 0
click at [676, 147] on button "Search" at bounding box center [1339, 139] width 76 height 23
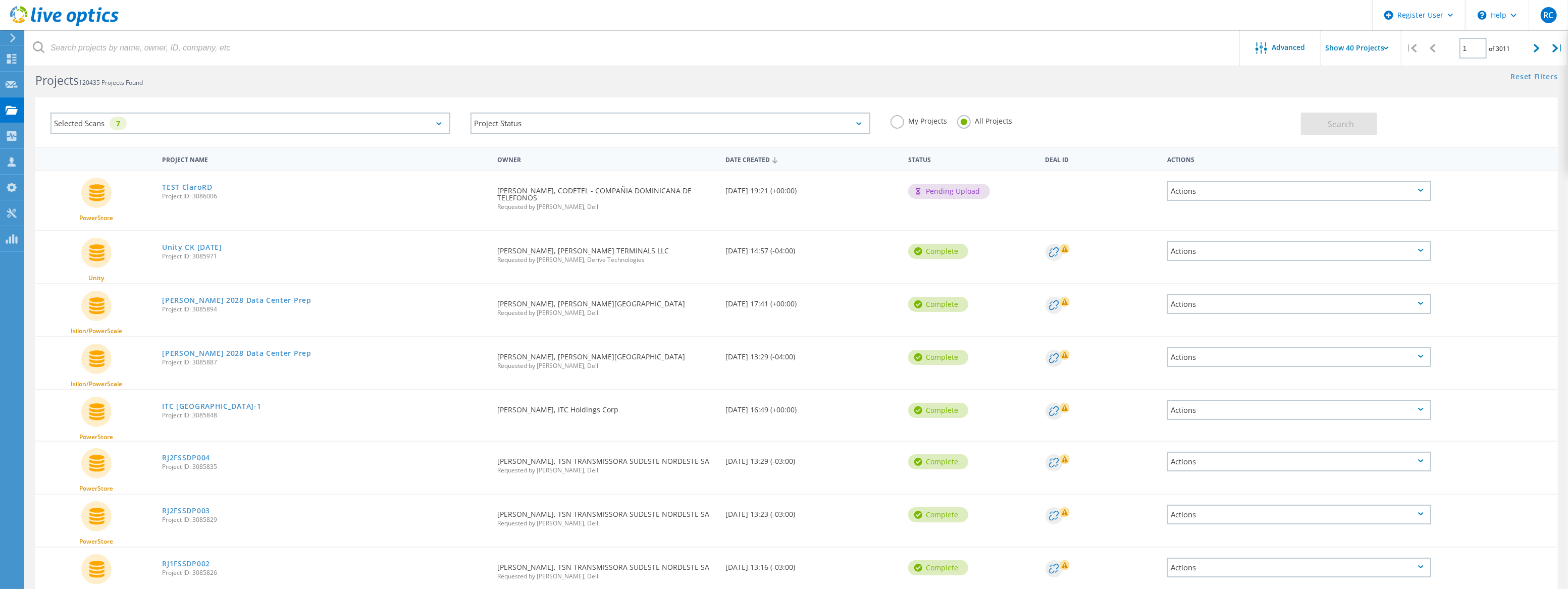
scroll to position [0, 0]
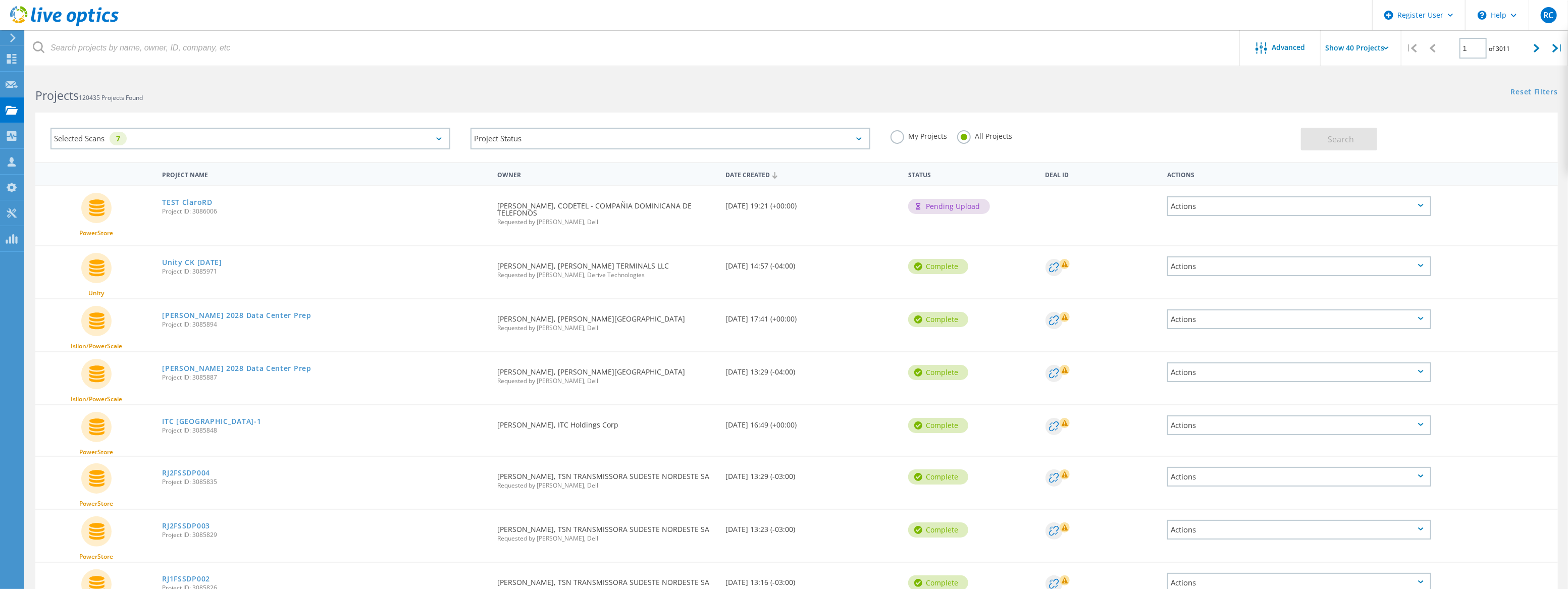
drag, startPoint x: 1479, startPoint y: 185, endPoint x: 1471, endPoint y: 141, distance: 44.7
click at [676, 141] on div "Search" at bounding box center [1427, 134] width 252 height 33
drag, startPoint x: 102, startPoint y: 172, endPoint x: 197, endPoint y: 193, distance: 97.3
drag, startPoint x: 161, startPoint y: 172, endPoint x: 206, endPoint y: 175, distance: 45.1
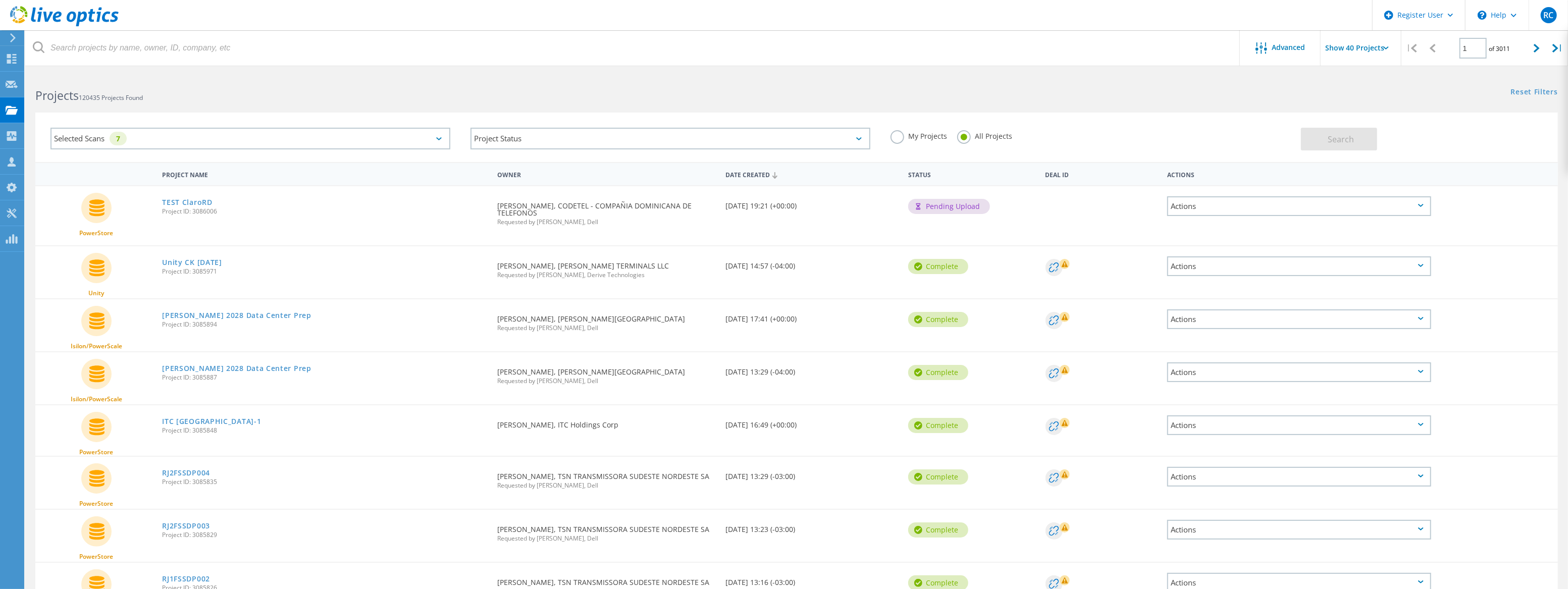
click at [200, 175] on div "Project Name" at bounding box center [324, 173] width 335 height 19
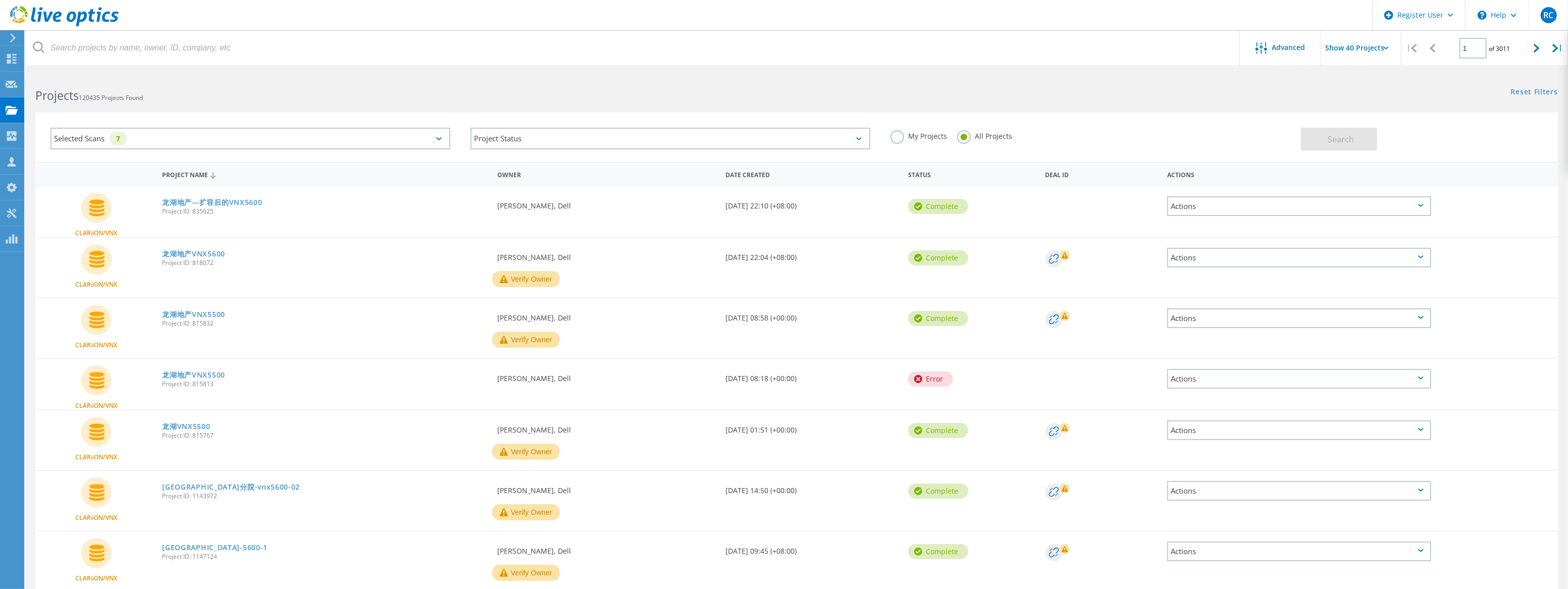
drag, startPoint x: 152, startPoint y: 175, endPoint x: 208, endPoint y: 176, distance: 56.0
click at [208, 176] on div "Project Name Owner Date Created Status Deal Id Actions" at bounding box center [796, 173] width 1522 height 23
click at [181, 174] on div "Project Name" at bounding box center [324, 174] width 335 height 19
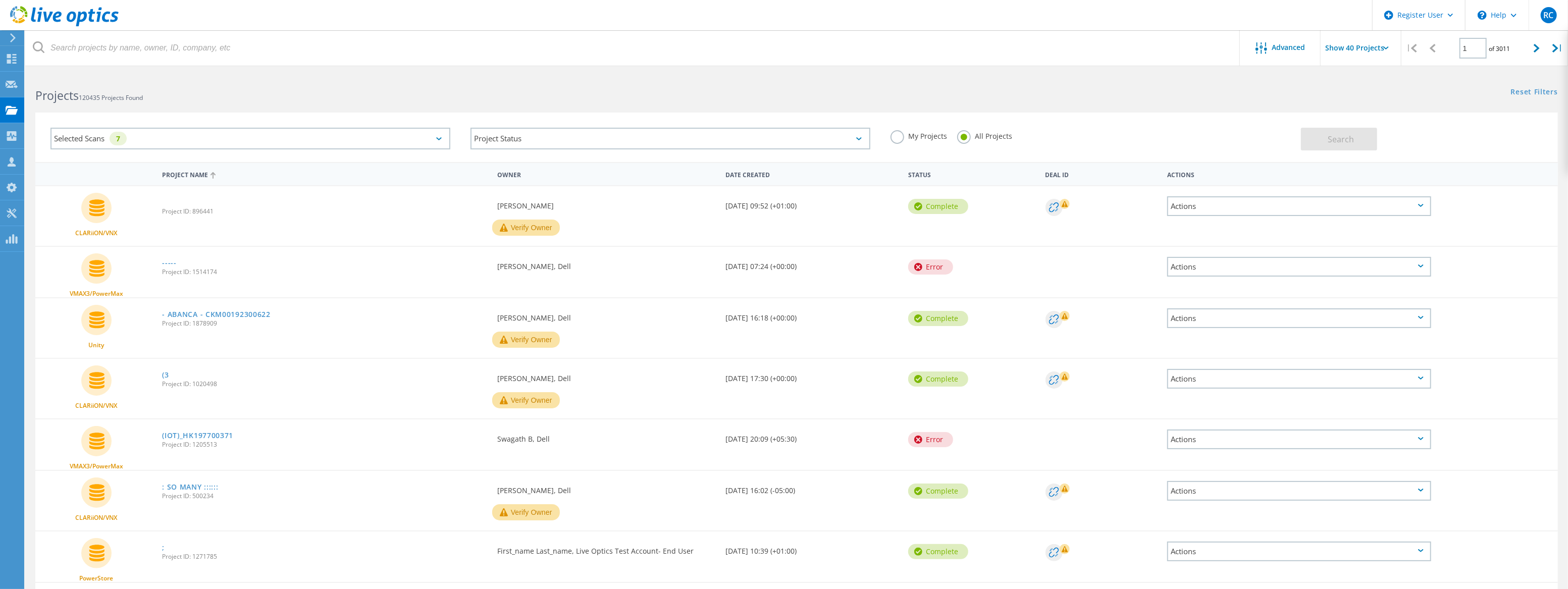
drag, startPoint x: 141, startPoint y: 172, endPoint x: 187, endPoint y: 159, distance: 47.8
click at [192, 170] on div "Project Name Owner Date Created Status Deal Id Actions" at bounding box center [796, 173] width 1522 height 23
click at [167, 156] on div "Selected Scans 7" at bounding box center [250, 138] width 420 height 42
drag, startPoint x: 159, startPoint y: 156, endPoint x: 279, endPoint y: 179, distance: 122.2
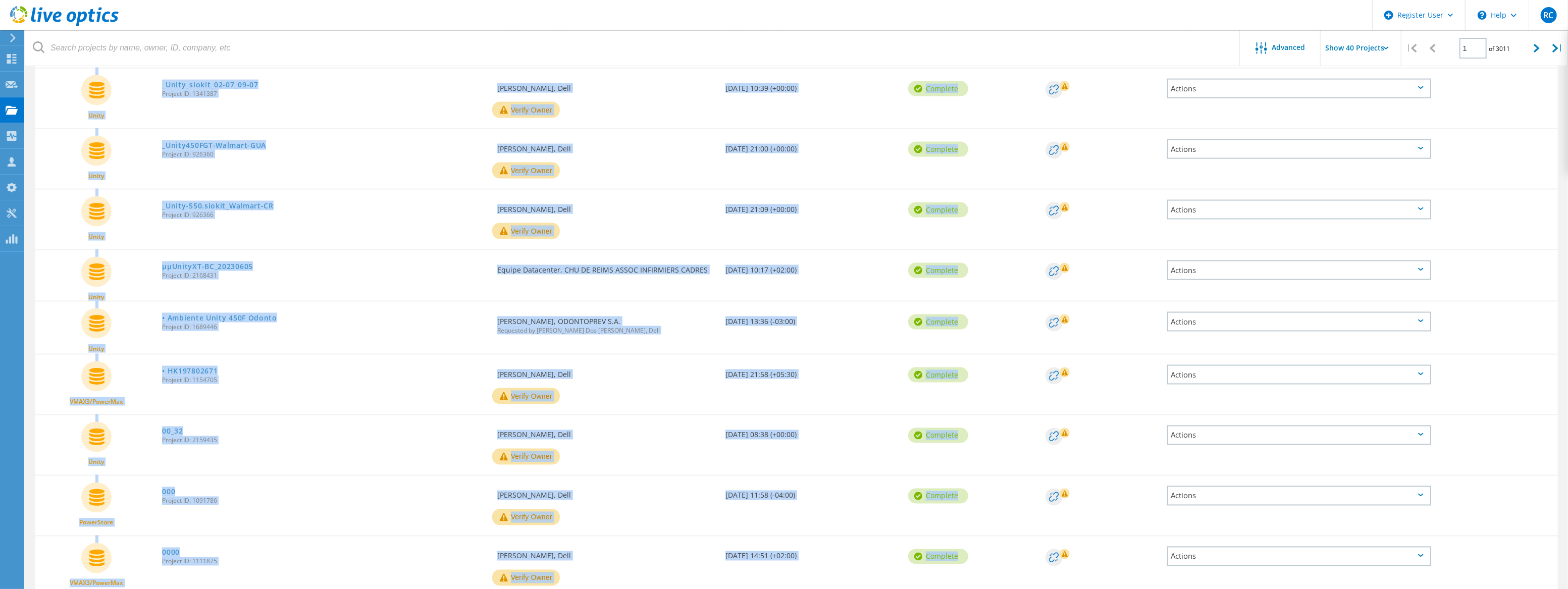
scroll to position [1894, 0]
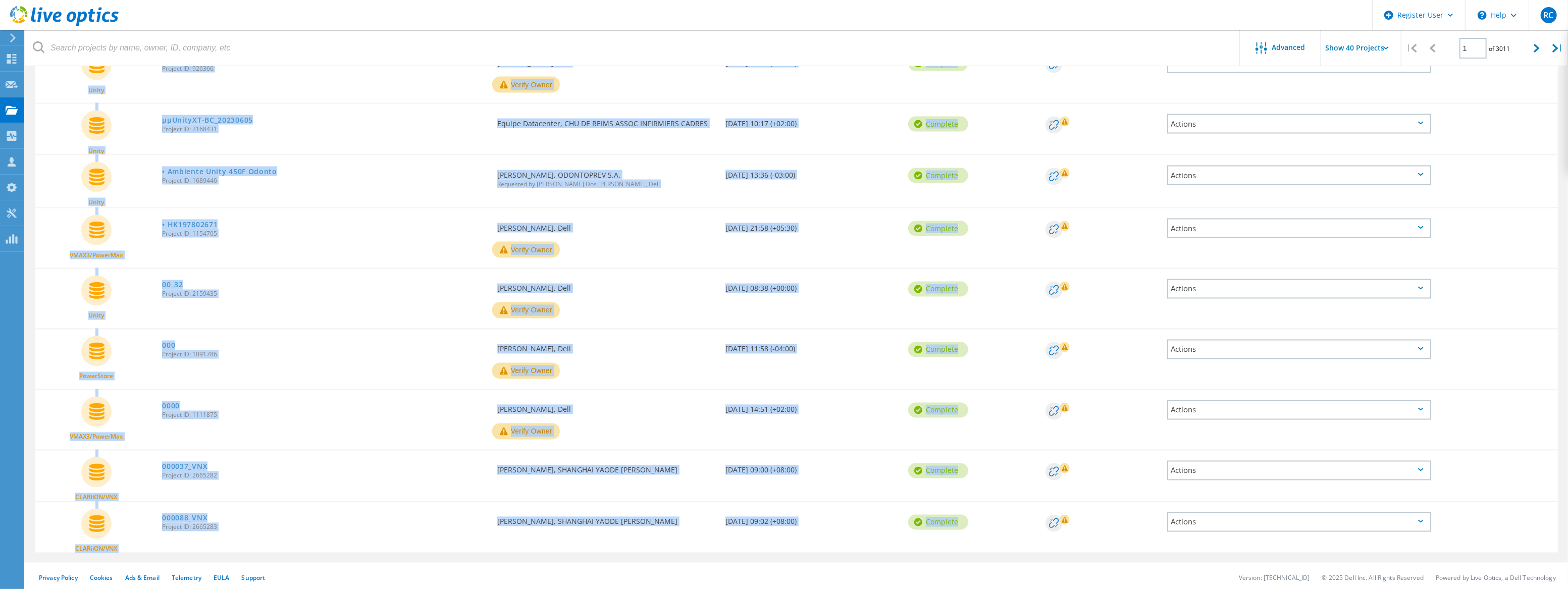
drag, startPoint x: 38, startPoint y: 155, endPoint x: 1069, endPoint y: 518, distance: 1093.0
copy lo-project-search "Lo Ipsumdol Sit Ametcons Adipis Elitsed Doei Tempo Inci Utlabor Etdolo Magn Al …"
